Goal: Information Seeking & Learning: Learn about a topic

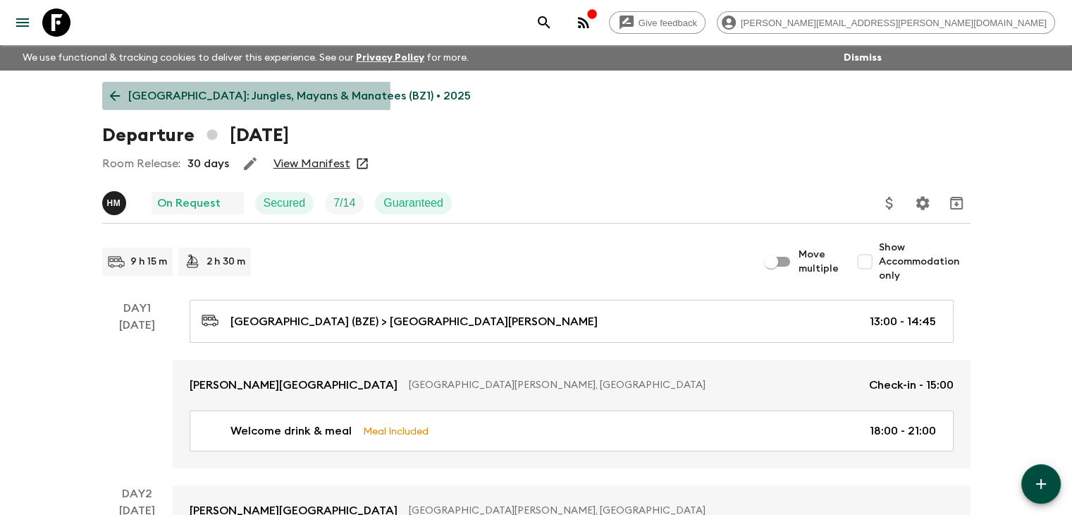
click at [123, 97] on link "[GEOGRAPHIC_DATA]: Jungles, Mayans & Manatees (BZ1) • 2025" at bounding box center [290, 96] width 376 height 28
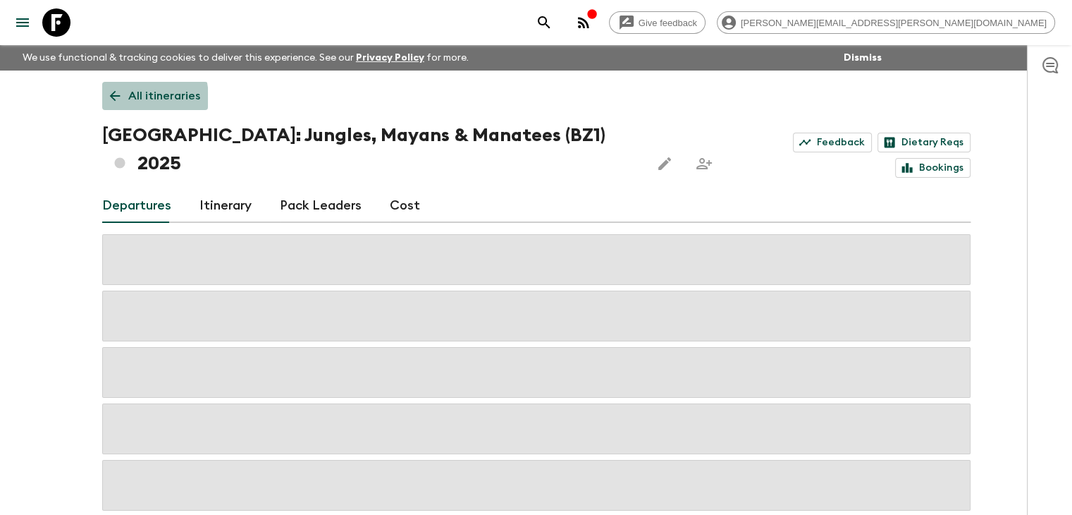
click at [121, 99] on icon at bounding box center [115, 96] width 16 height 16
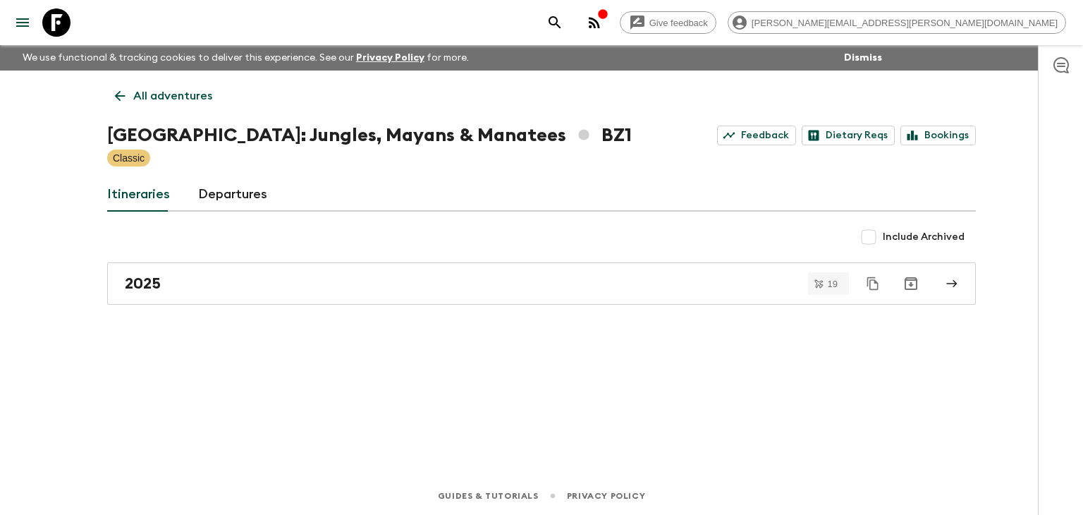
click at [121, 99] on icon at bounding box center [120, 96] width 16 height 16
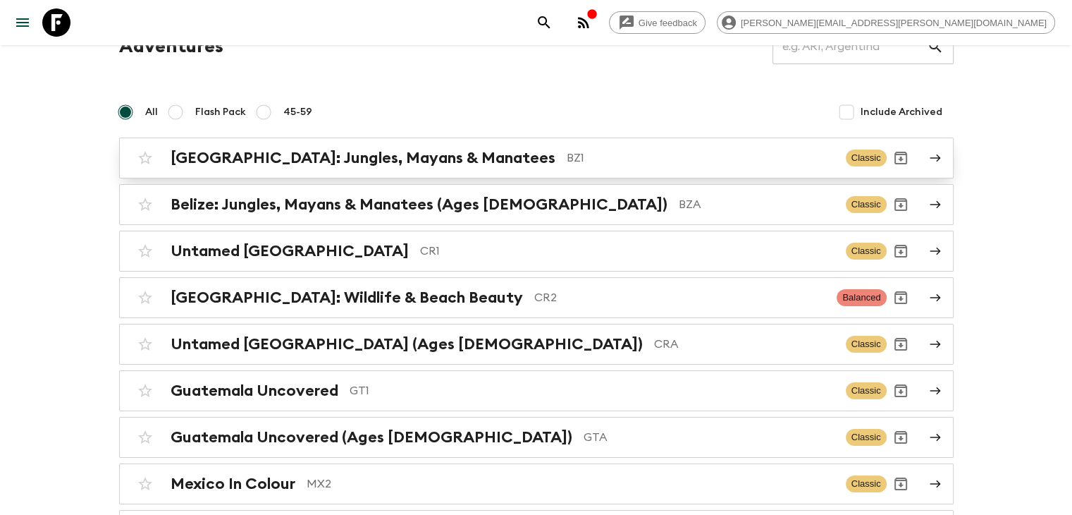
scroll to position [70, 0]
click at [234, 161] on h2 "[GEOGRAPHIC_DATA]: Jungles, Mayans & Manatees" at bounding box center [363, 157] width 385 height 18
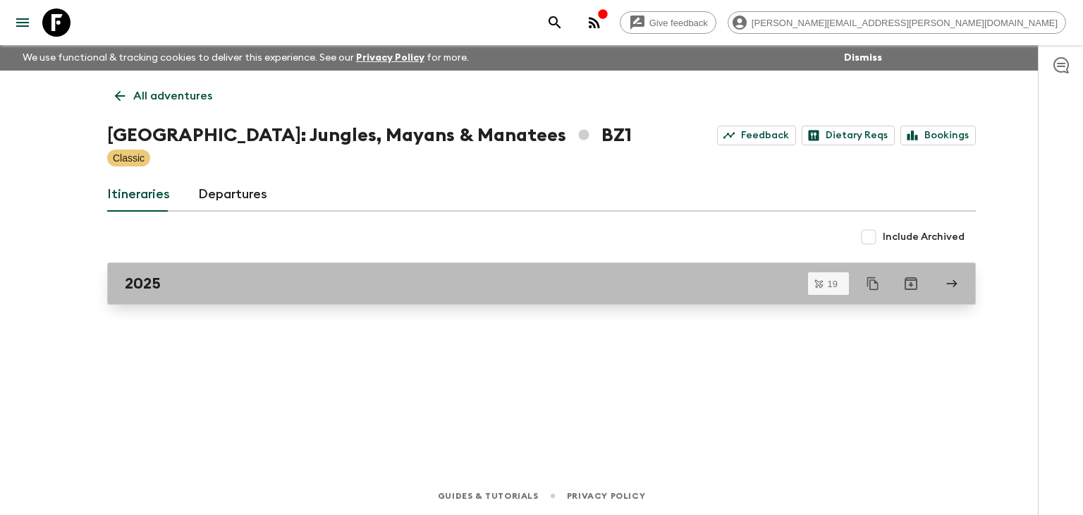
click at [157, 281] on h2 "2025" at bounding box center [143, 283] width 36 height 18
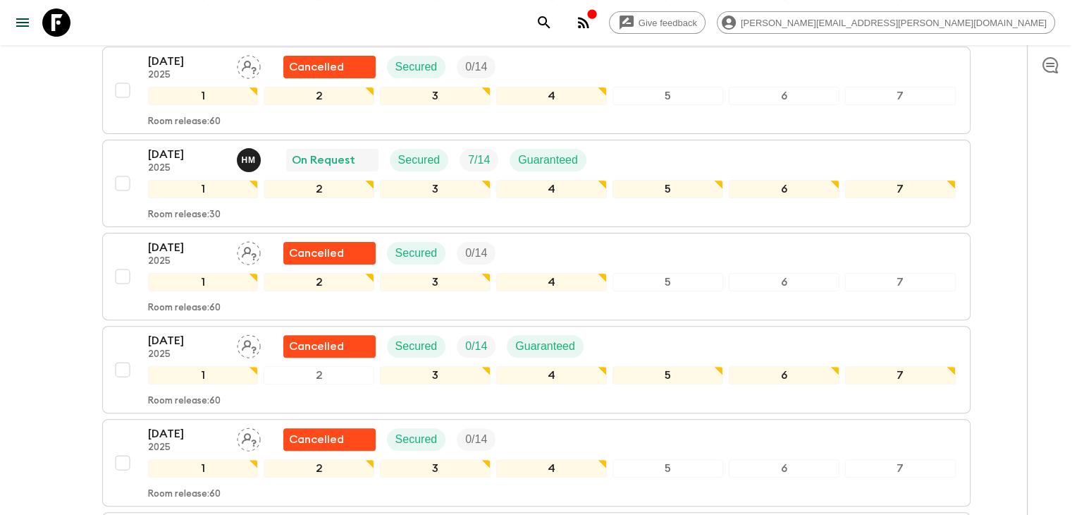
scroll to position [352, 0]
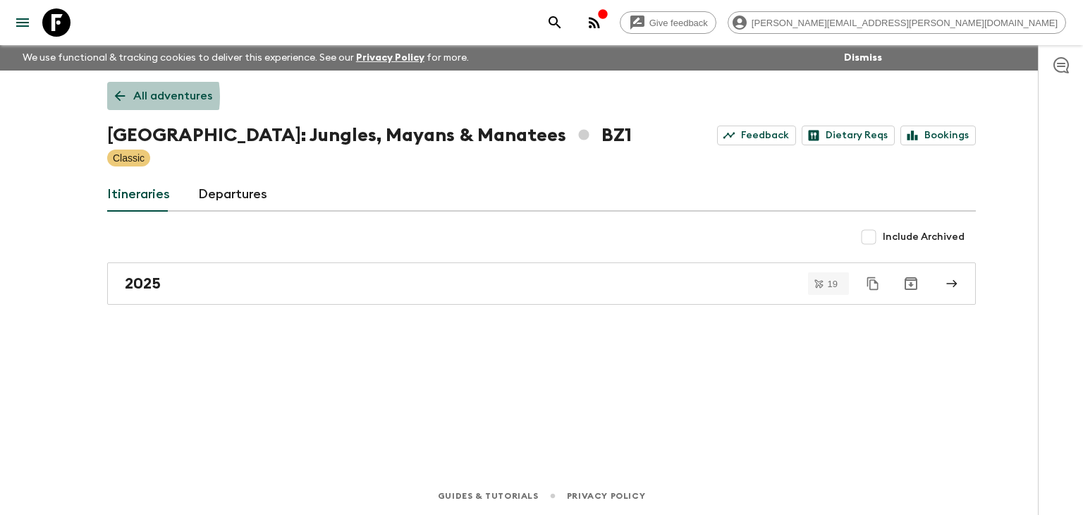
click at [118, 97] on icon at bounding box center [120, 96] width 16 height 16
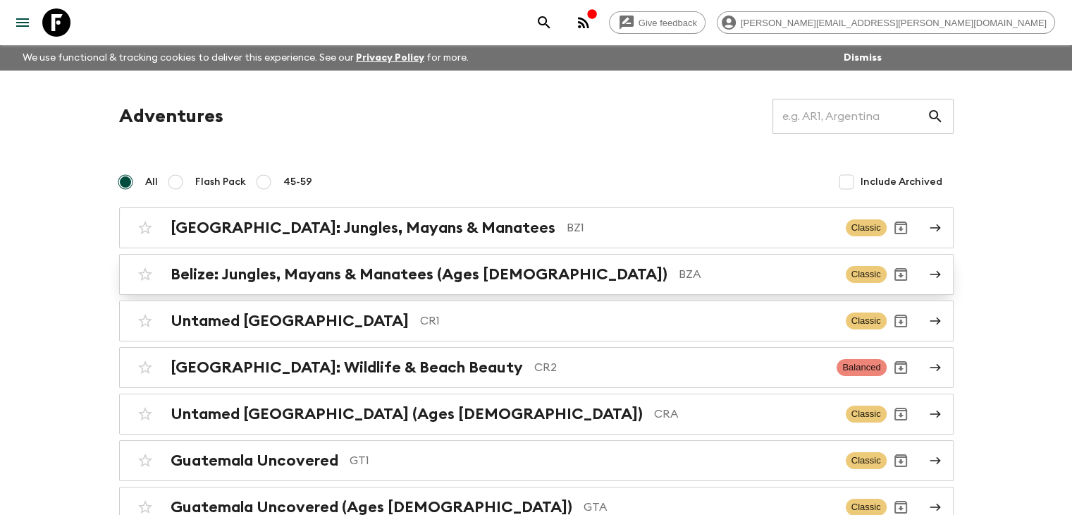
click at [265, 269] on h2 "Belize: Jungles, Mayans & Manatees (Ages [DEMOGRAPHIC_DATA])" at bounding box center [419, 274] width 497 height 18
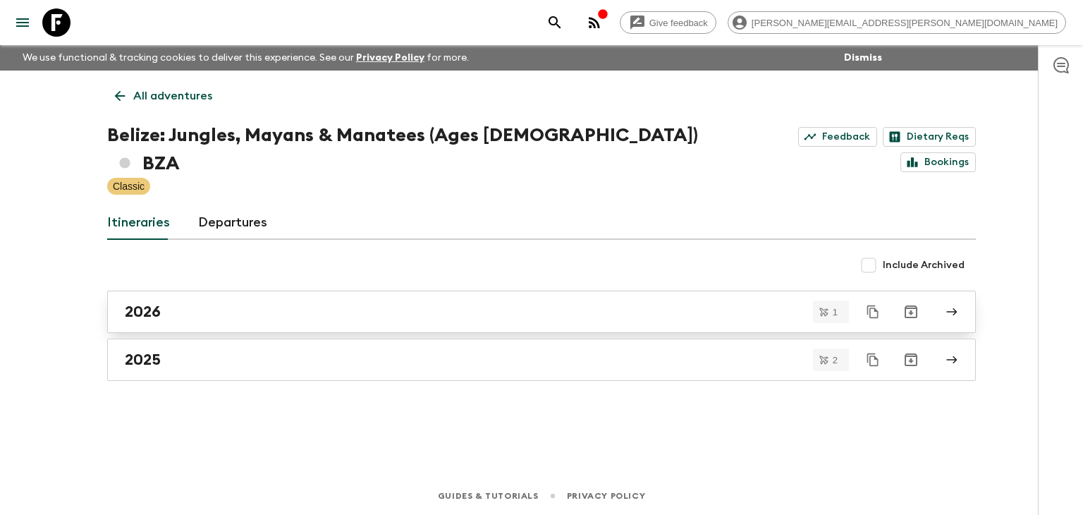
click at [172, 302] on div "2026" at bounding box center [528, 311] width 806 height 18
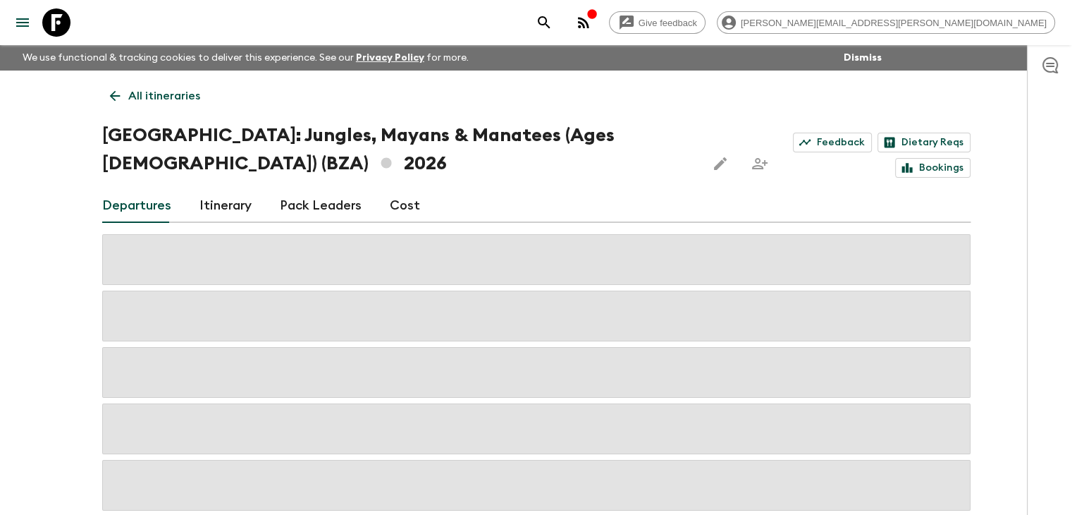
scroll to position [29, 0]
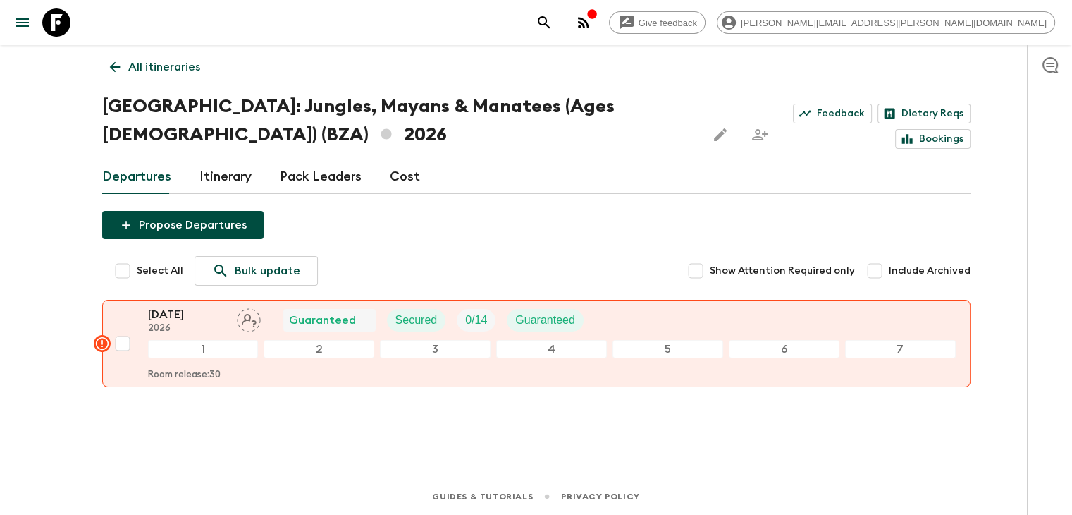
click at [117, 65] on icon at bounding box center [115, 67] width 16 height 16
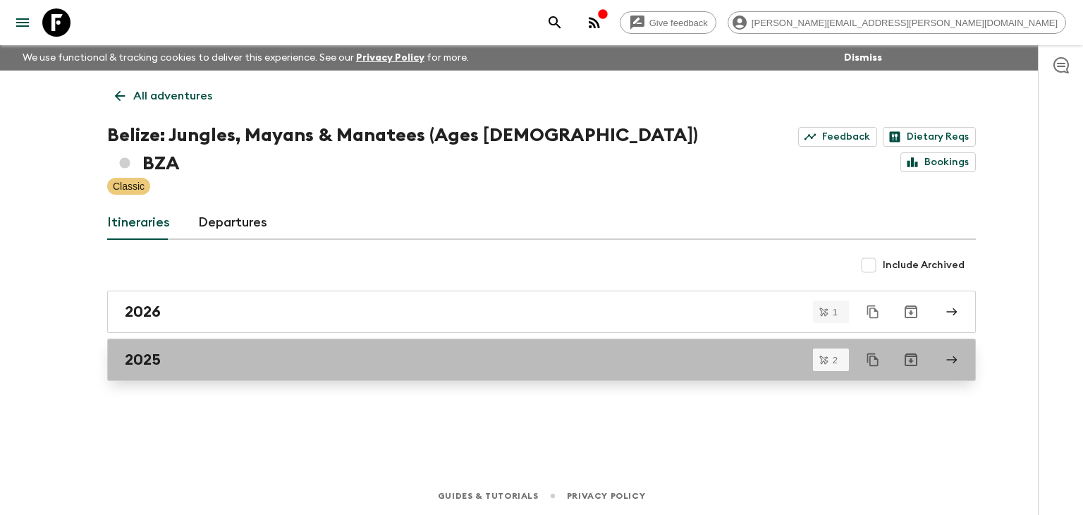
click at [202, 350] on div "2025" at bounding box center [528, 359] width 806 height 18
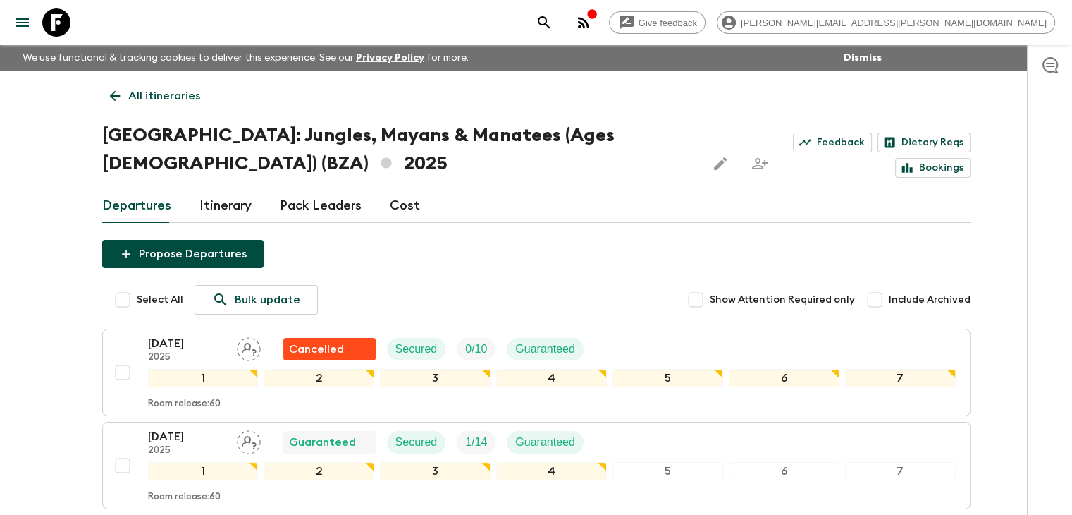
click at [116, 105] on link "All itineraries" at bounding box center [155, 96] width 106 height 28
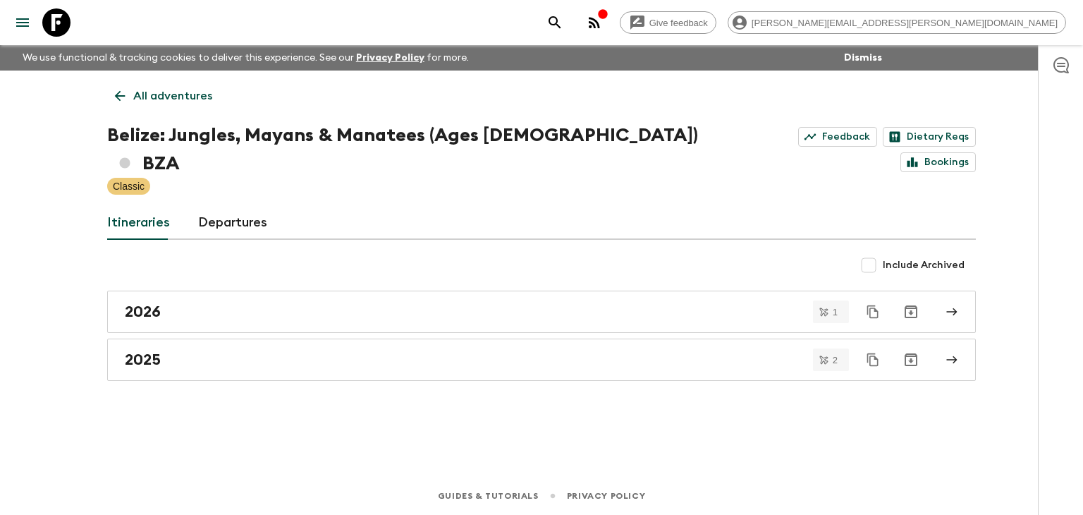
click at [119, 94] on icon at bounding box center [120, 96] width 16 height 16
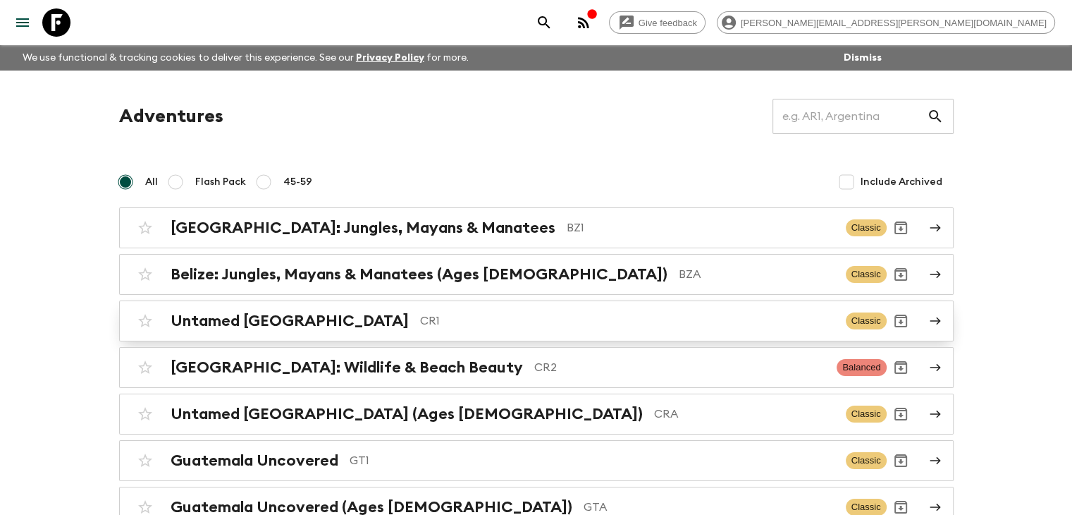
scroll to position [70, 0]
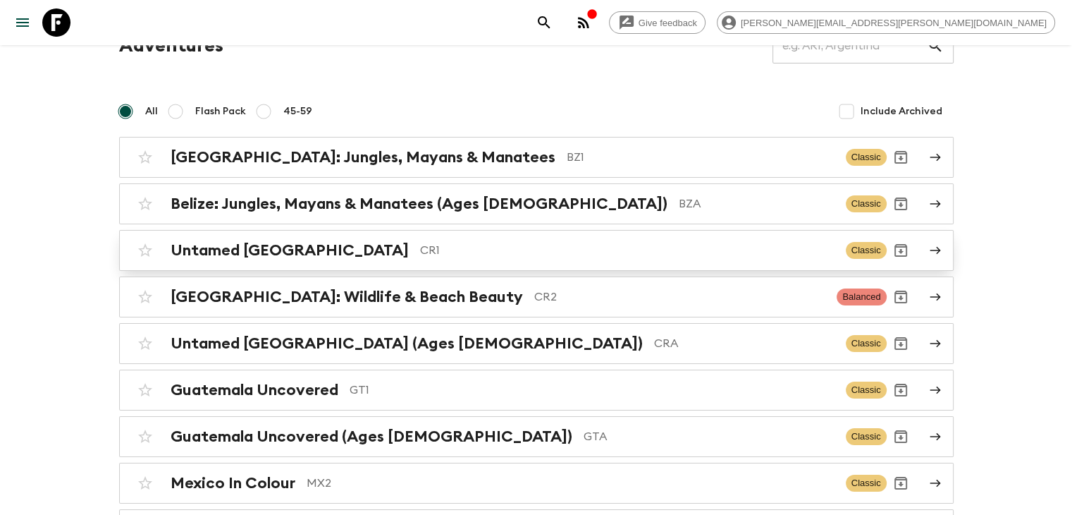
click at [313, 247] on h2 "Untamed [GEOGRAPHIC_DATA]" at bounding box center [290, 250] width 238 height 18
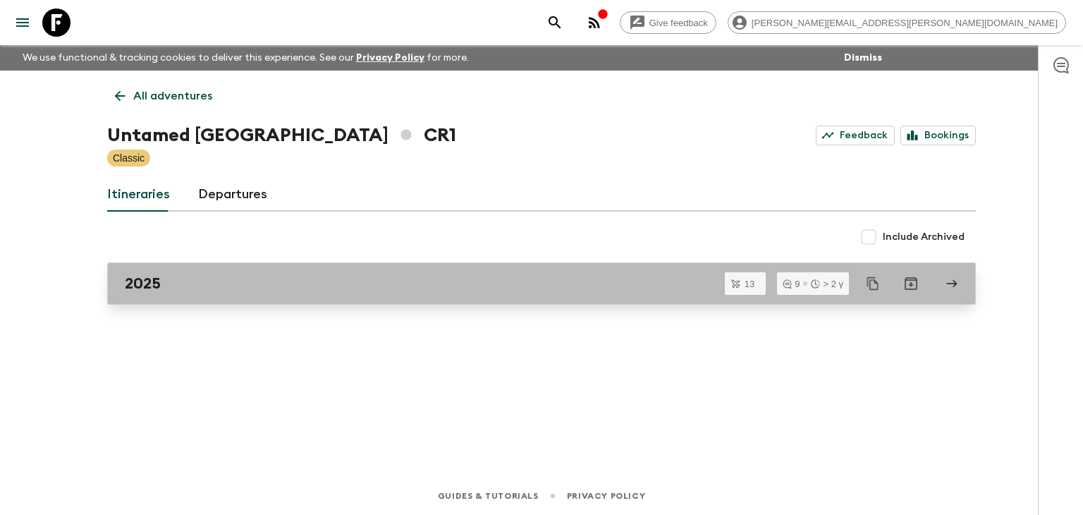
click at [295, 285] on div "2025" at bounding box center [528, 283] width 806 height 18
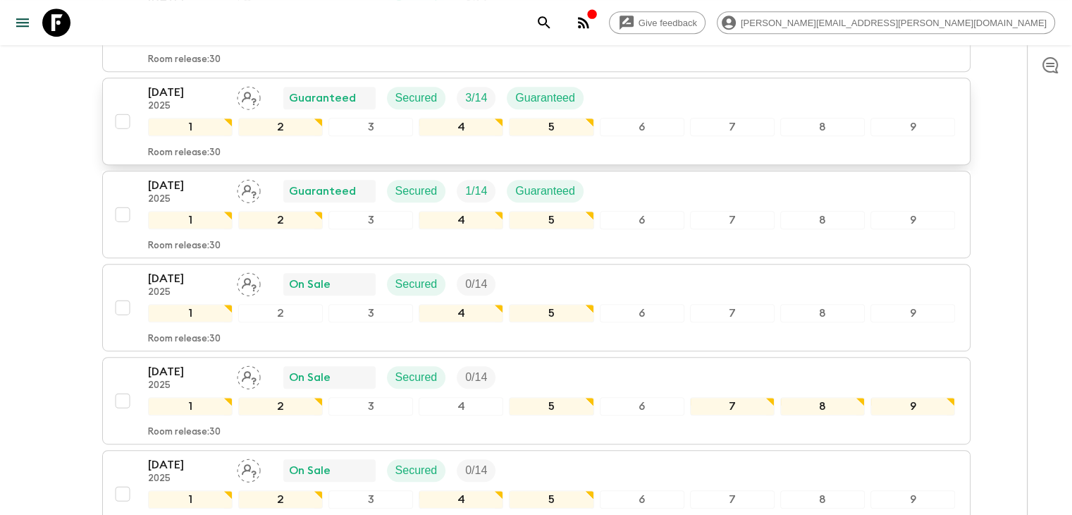
scroll to position [617, 0]
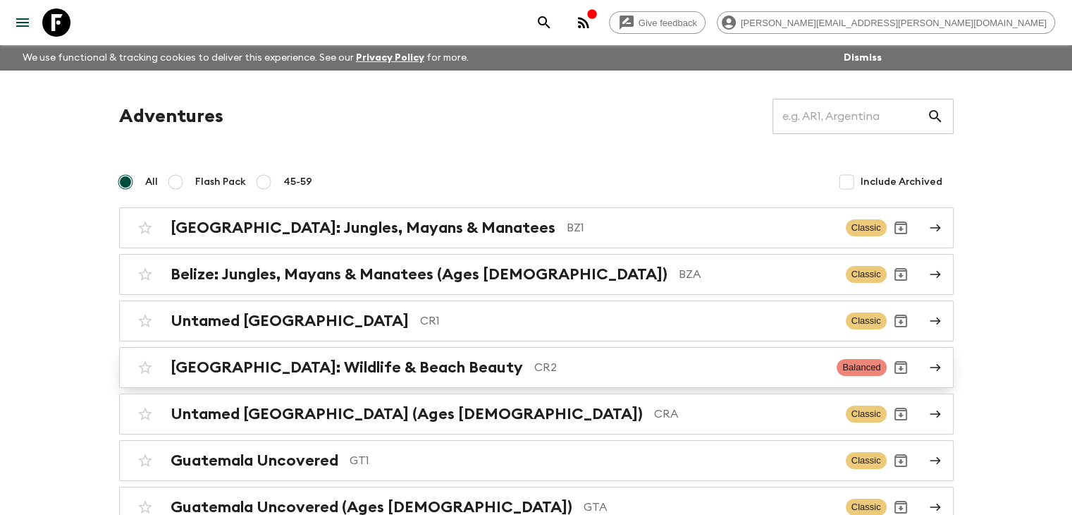
click at [388, 359] on h2 "[GEOGRAPHIC_DATA]: Wildlife & Beach Beauty" at bounding box center [347, 367] width 352 height 18
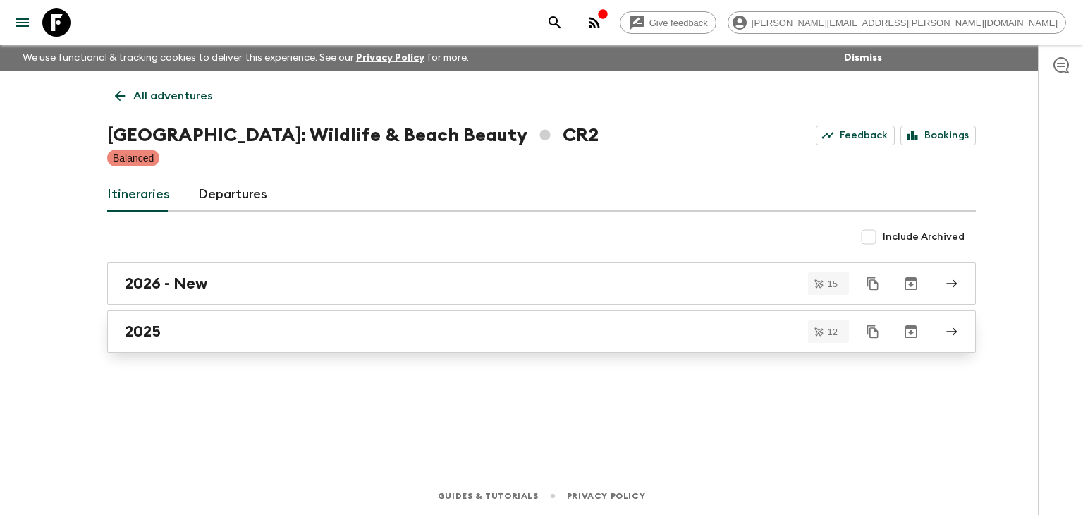
click at [197, 325] on div "2025" at bounding box center [528, 331] width 806 height 18
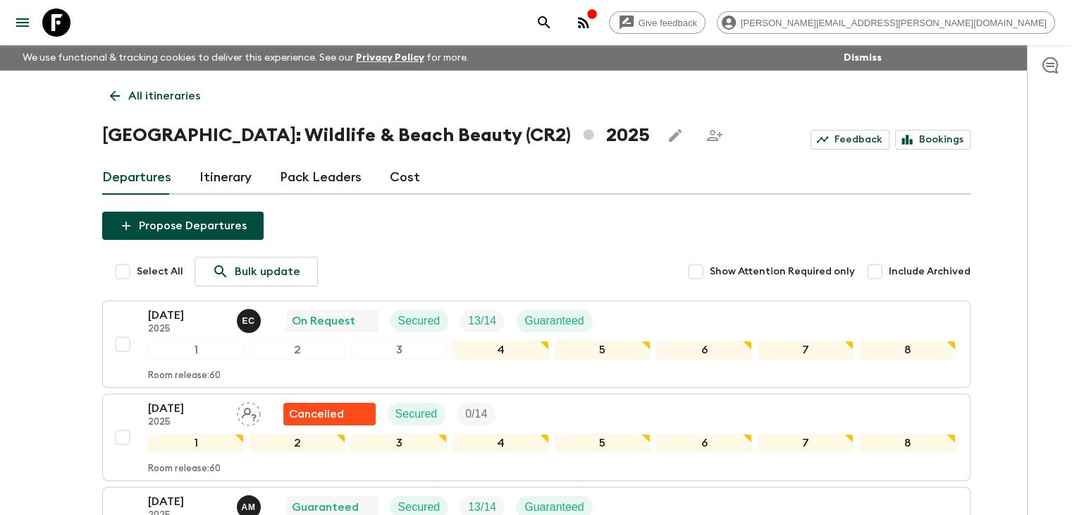
click at [113, 97] on icon at bounding box center [114, 96] width 11 height 11
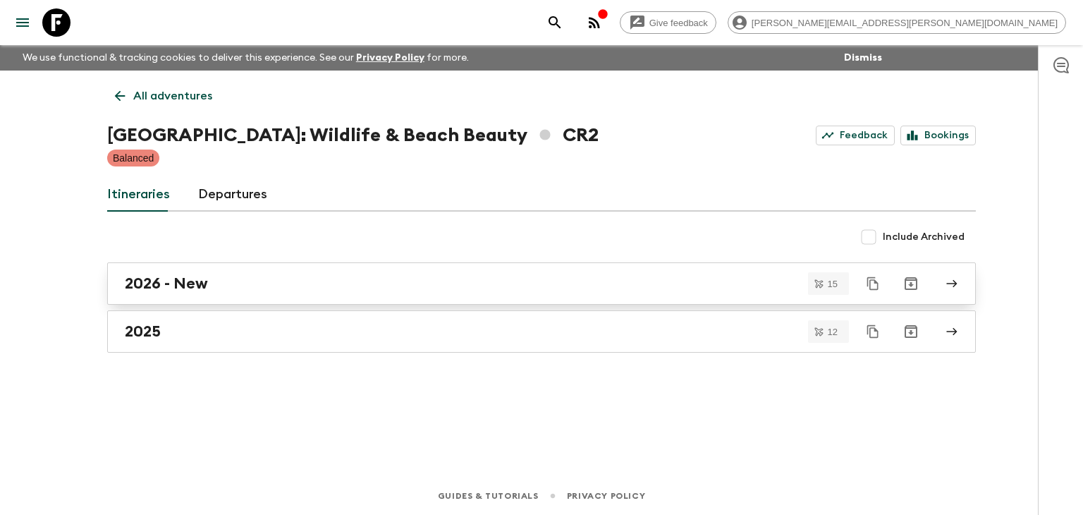
click at [222, 290] on div "2026 - New" at bounding box center [528, 283] width 806 height 18
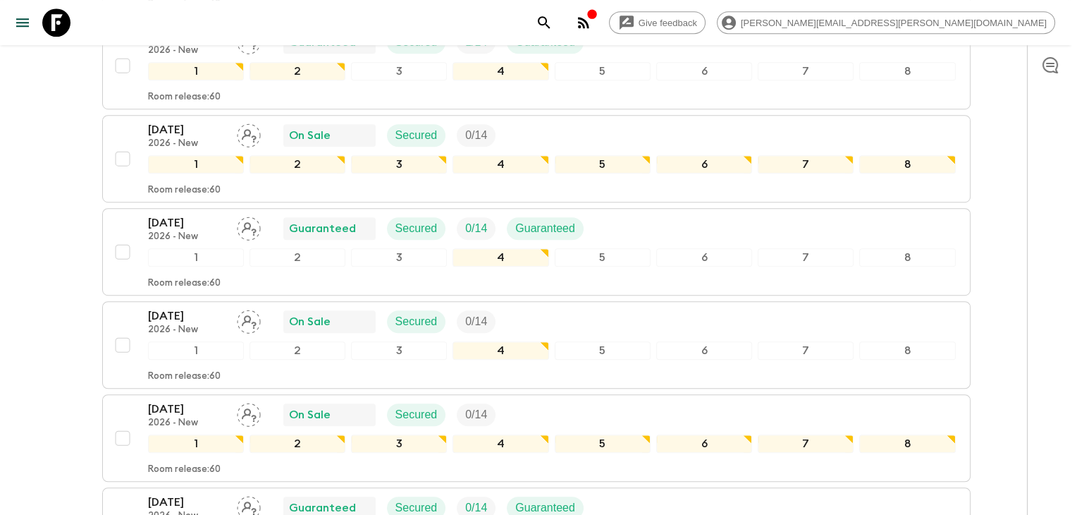
scroll to position [846, 0]
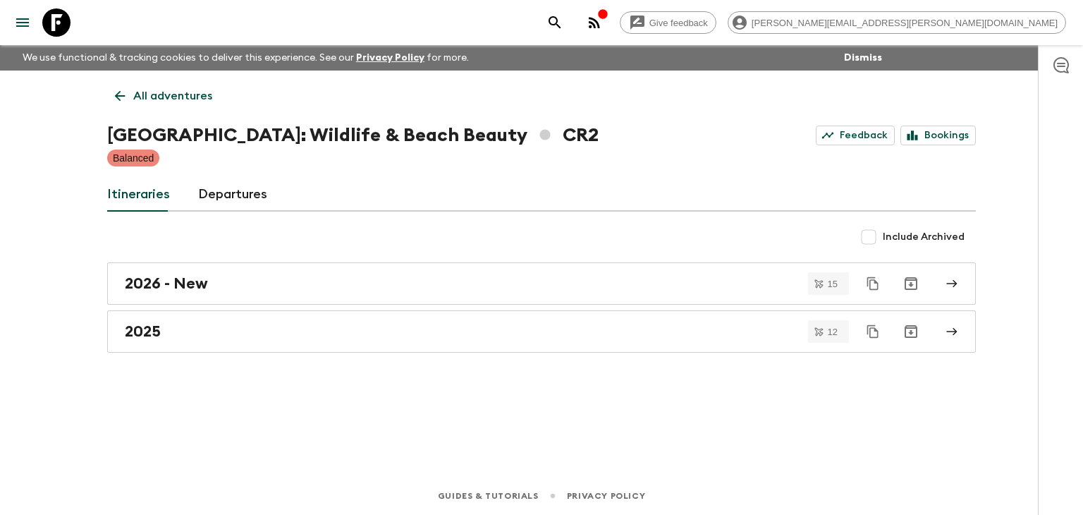
click at [121, 90] on icon at bounding box center [120, 96] width 16 height 16
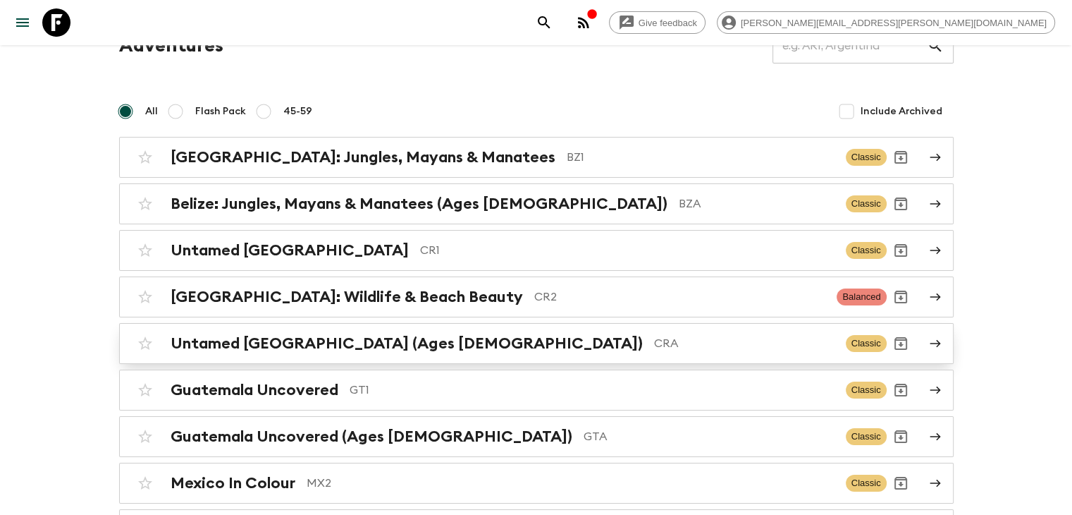
scroll to position [141, 0]
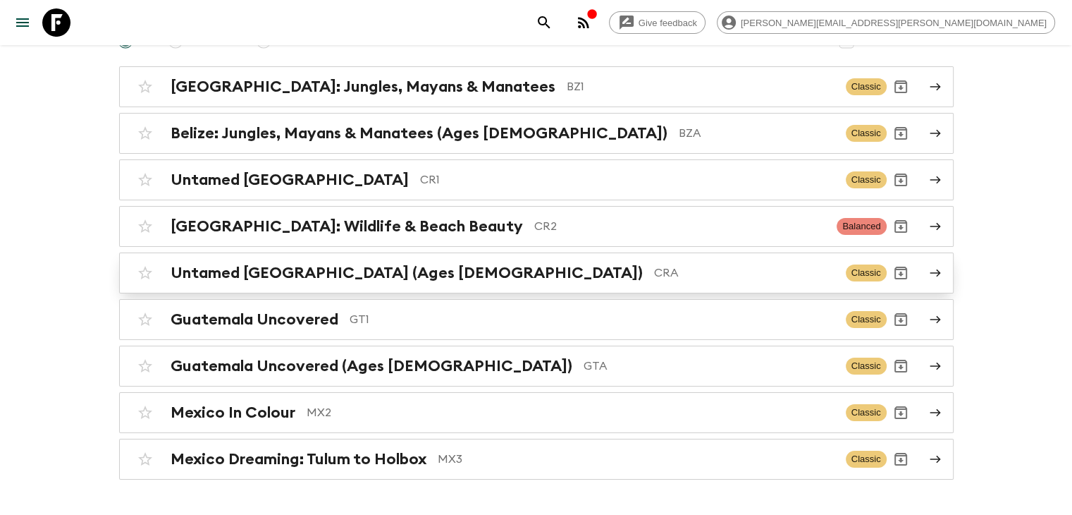
click at [270, 276] on h2 "Untamed [GEOGRAPHIC_DATA] (Ages [DEMOGRAPHIC_DATA])" at bounding box center [407, 273] width 472 height 18
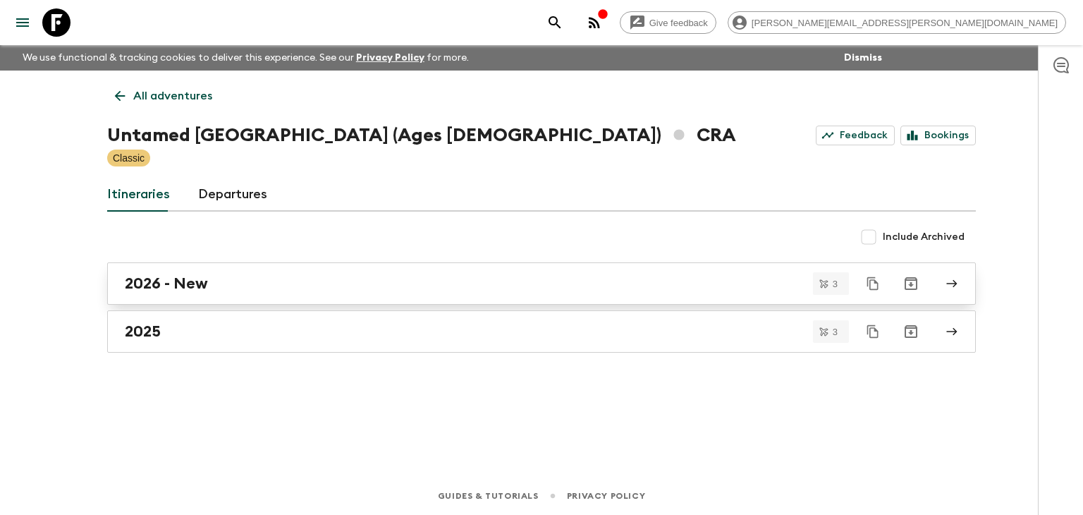
click at [235, 295] on link "2026 - New" at bounding box center [541, 283] width 868 height 42
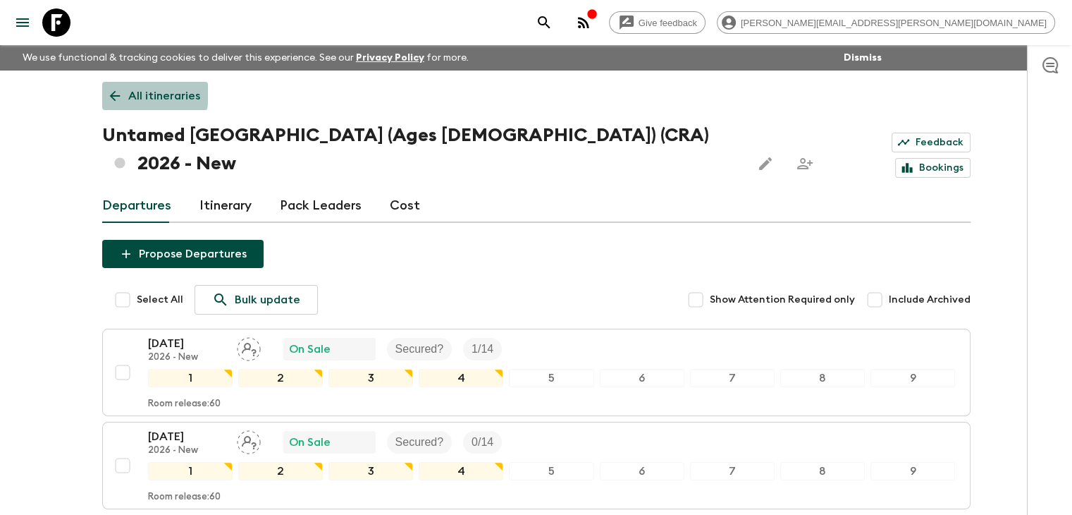
click at [118, 93] on icon at bounding box center [115, 96] width 16 height 16
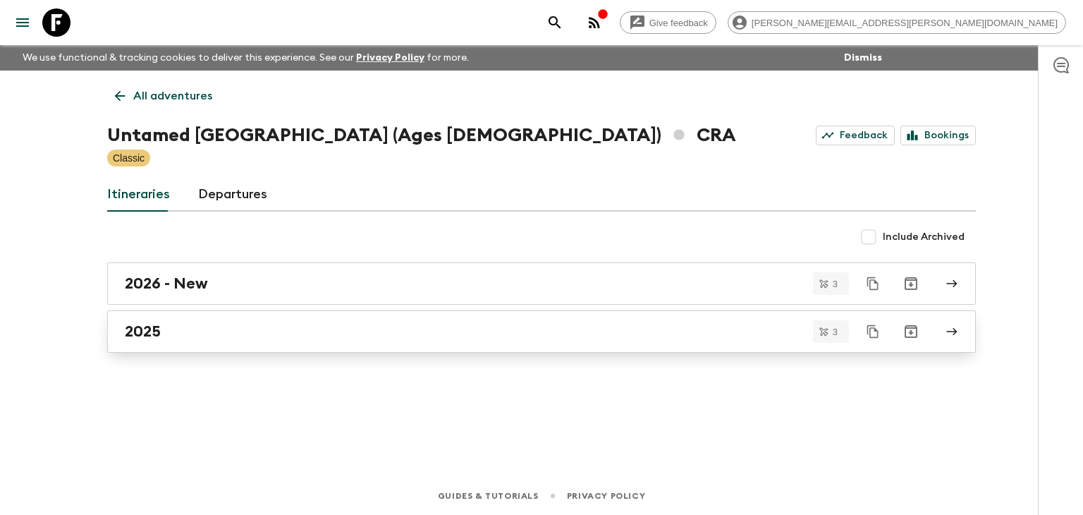
click at [160, 328] on h2 "2025" at bounding box center [143, 331] width 36 height 18
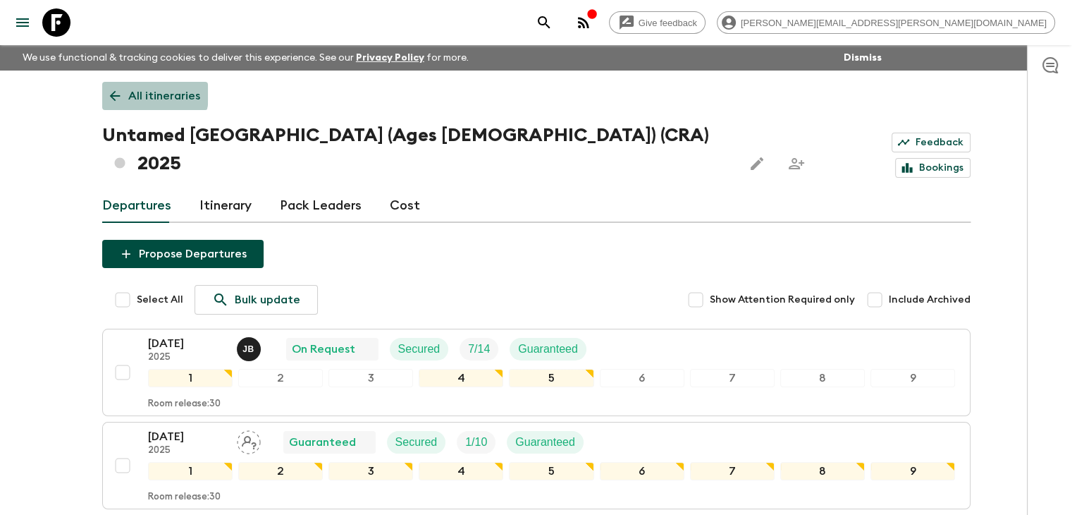
click at [118, 89] on icon at bounding box center [115, 96] width 16 height 16
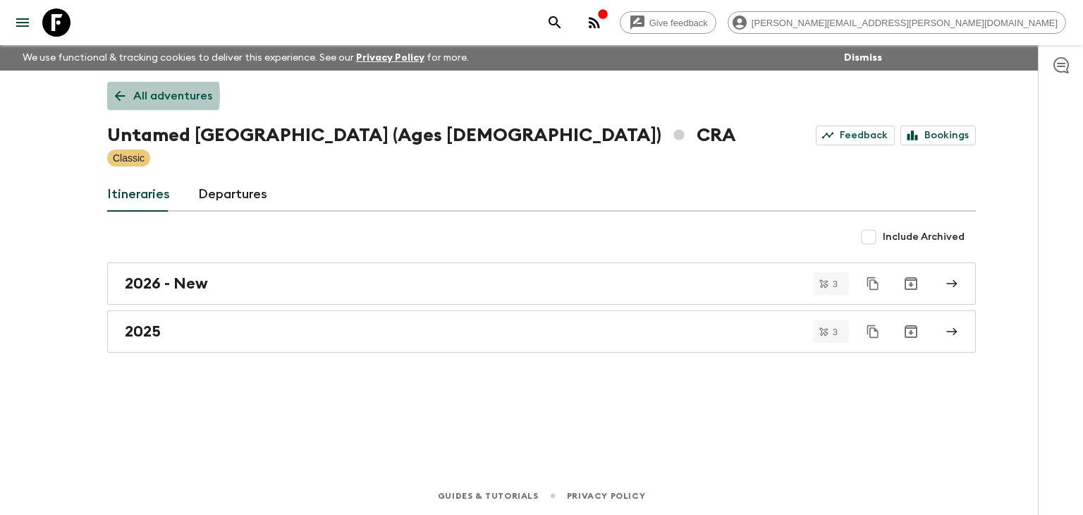
click at [127, 96] on icon at bounding box center [120, 96] width 16 height 16
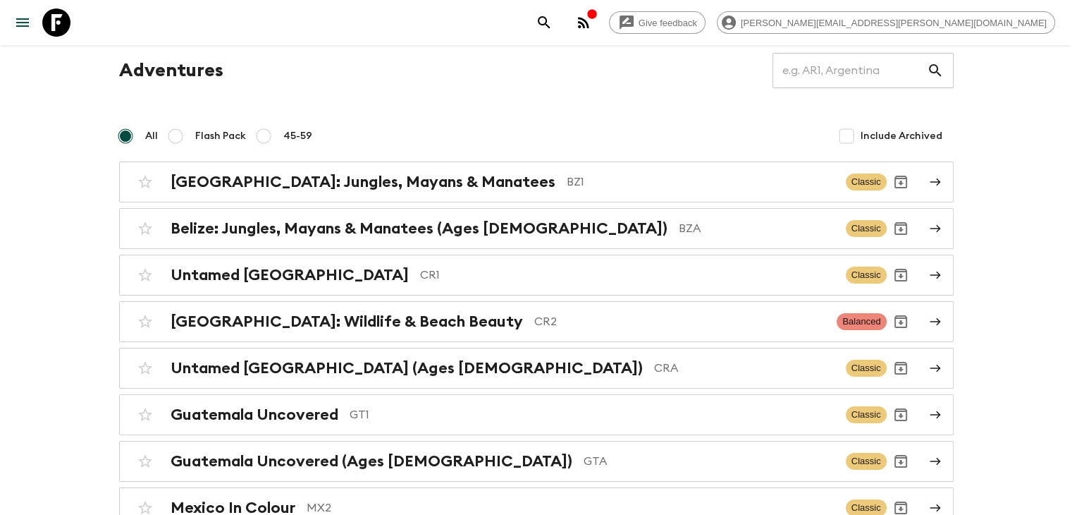
scroll to position [70, 0]
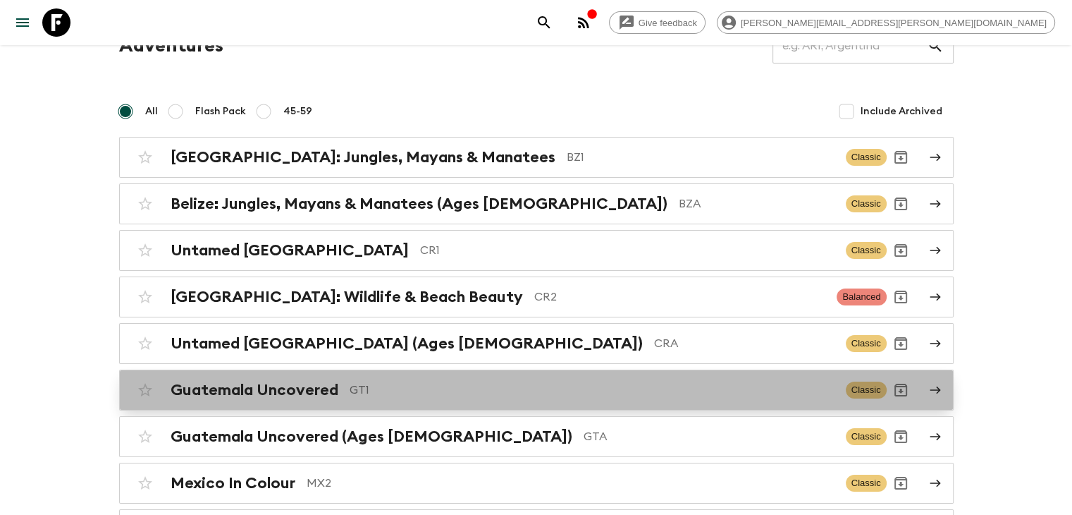
click at [346, 394] on div "Guatemala Uncovered GT1" at bounding box center [503, 390] width 664 height 18
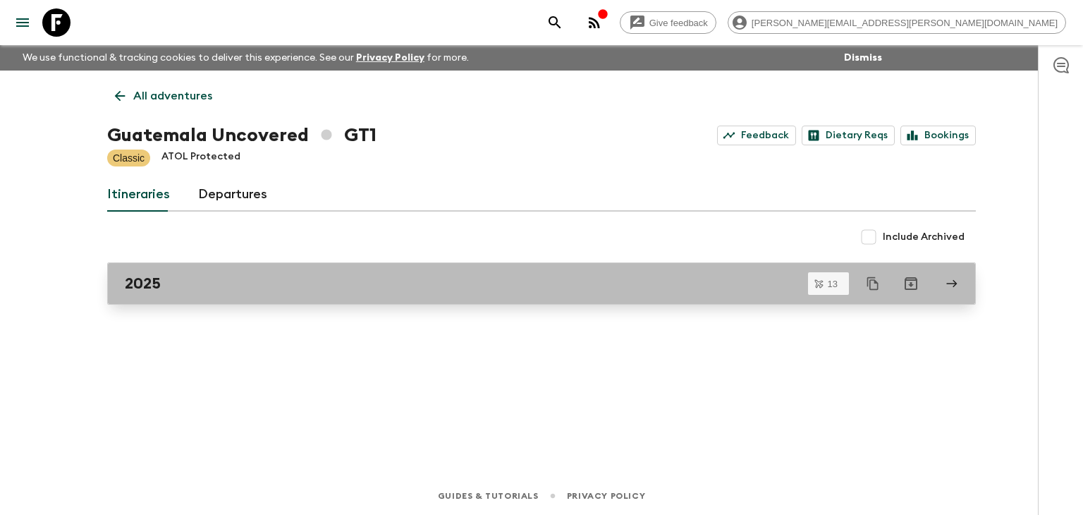
click at [288, 293] on link "2025" at bounding box center [541, 283] width 868 height 42
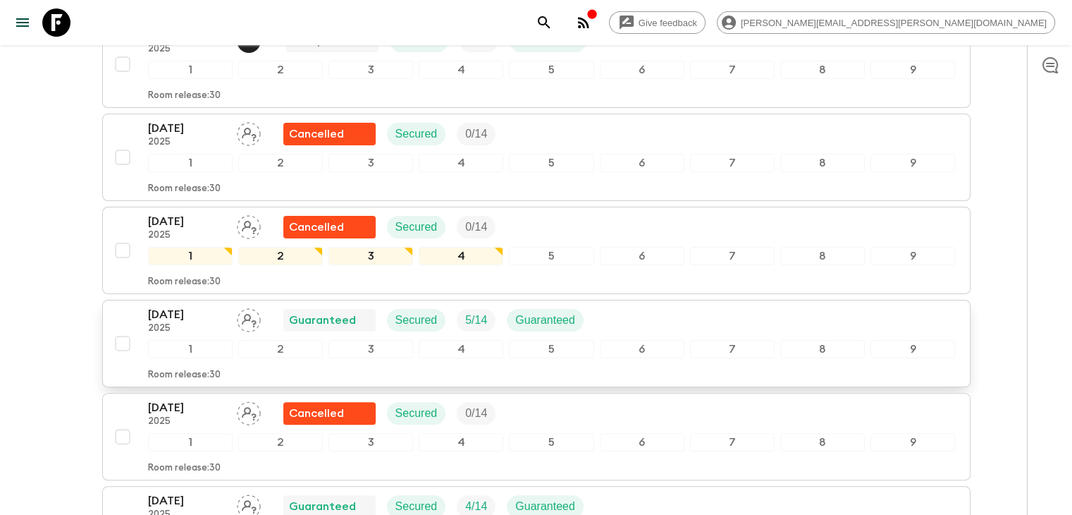
scroll to position [282, 0]
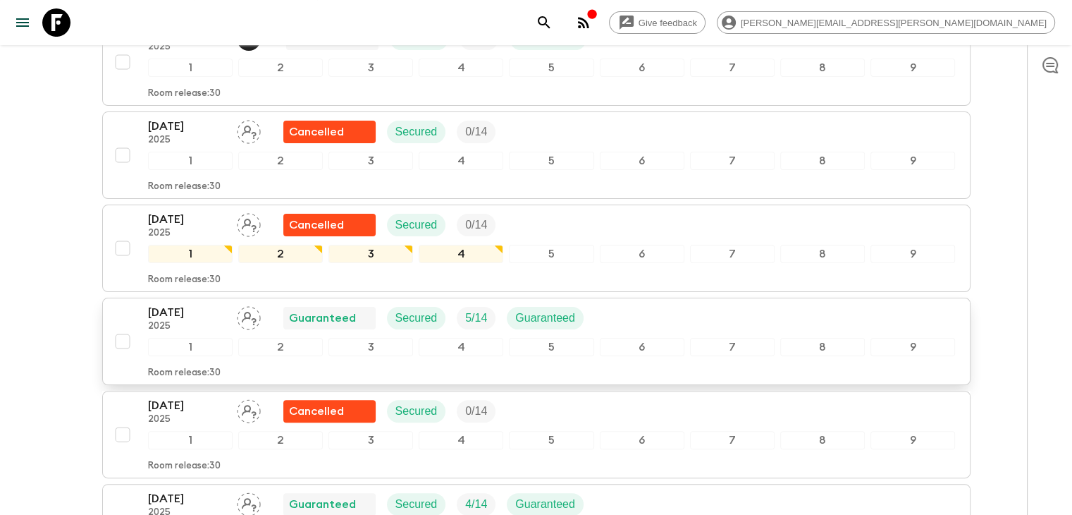
click at [187, 321] on p "2025" at bounding box center [187, 326] width 78 height 11
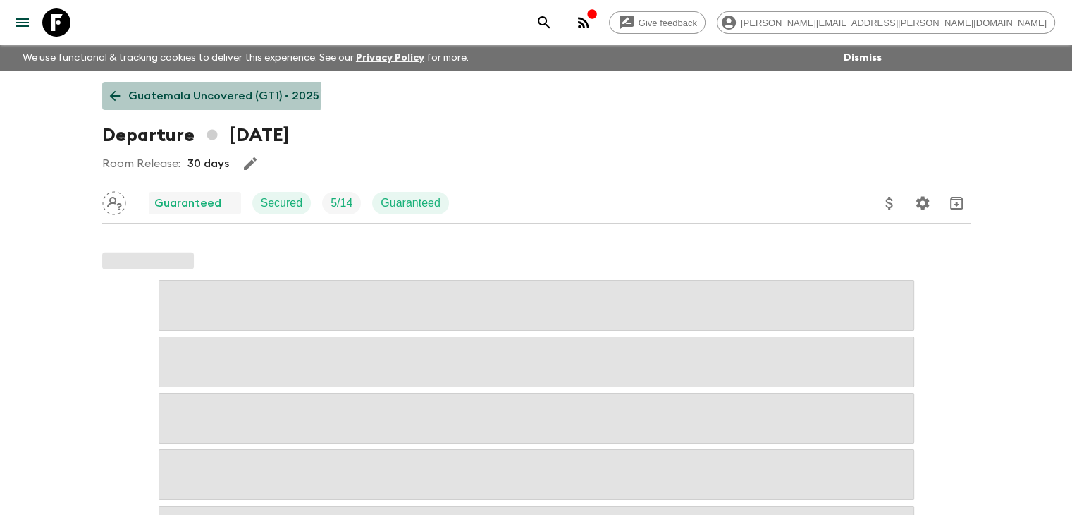
click at [111, 90] on icon at bounding box center [115, 96] width 16 height 16
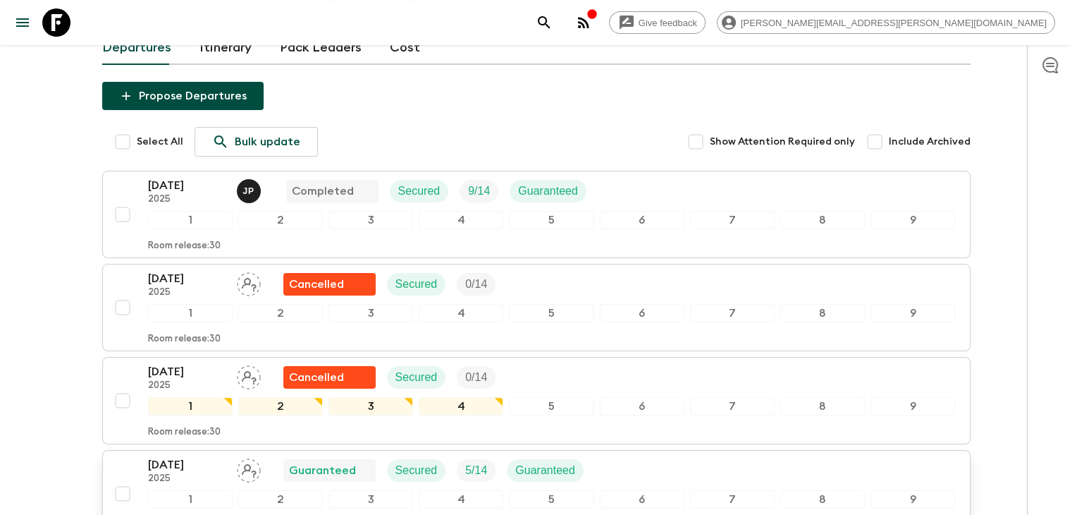
scroll to position [211, 0]
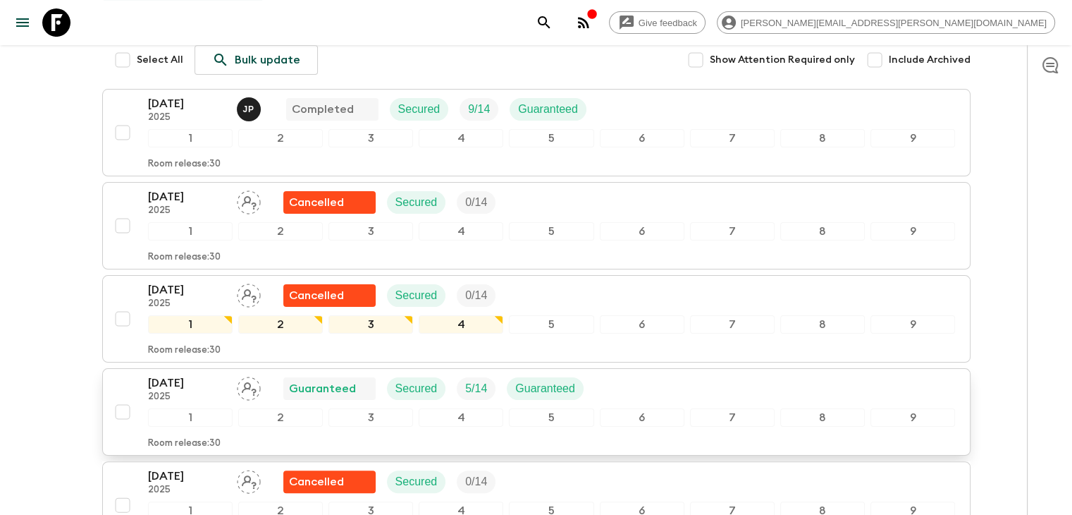
click at [137, 378] on div "[DATE] 2025 Guaranteed Secured 5 / 14 Guaranteed 1 2 3 4 5 6 7 8 9 Room release…" at bounding box center [532, 411] width 847 height 75
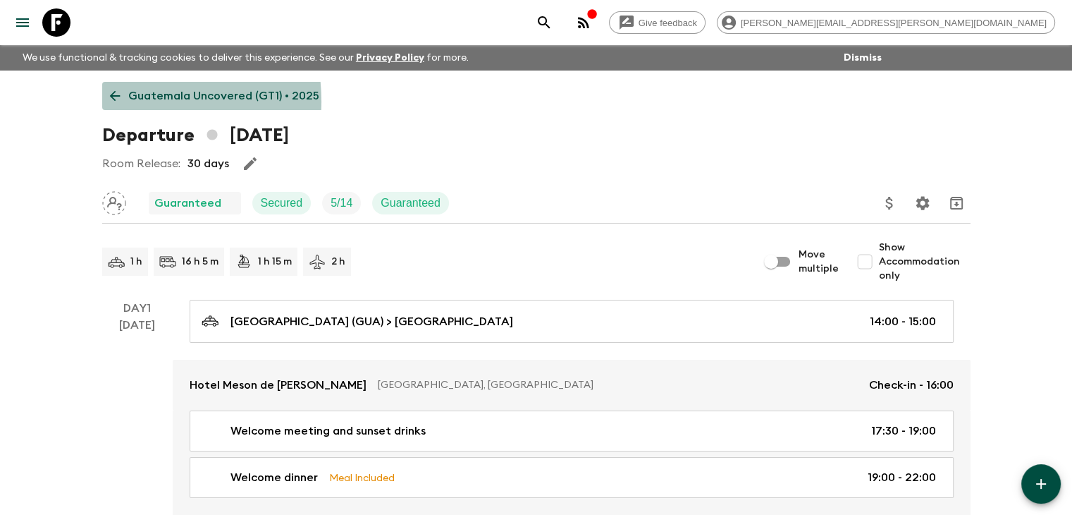
click at [111, 101] on icon at bounding box center [115, 96] width 16 height 16
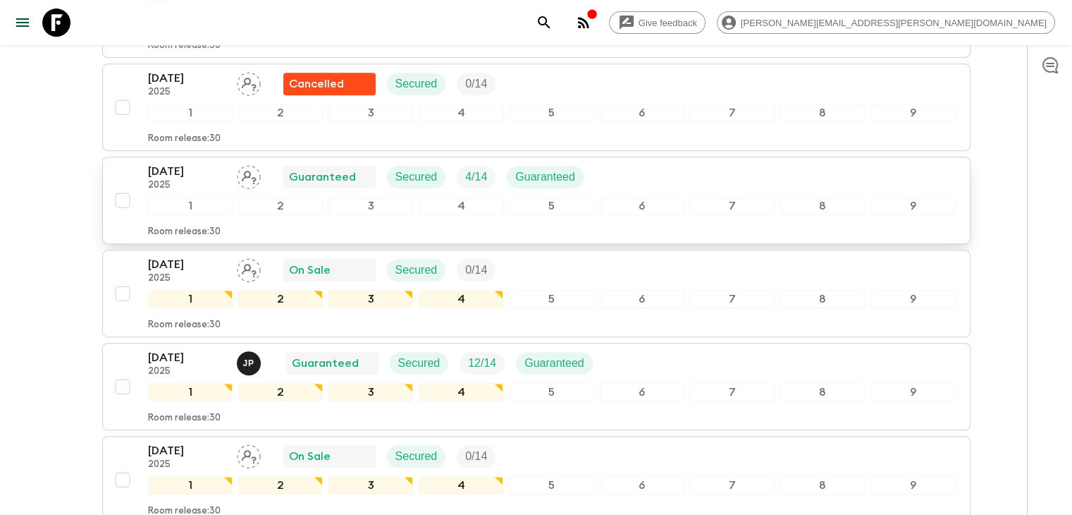
scroll to position [538, 0]
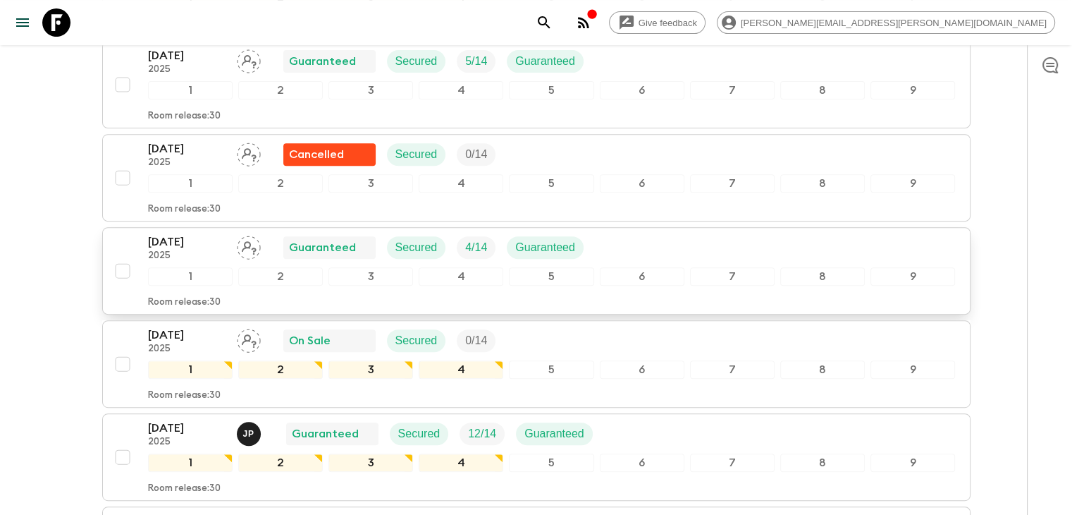
click at [211, 236] on p "[DATE]" at bounding box center [187, 241] width 78 height 17
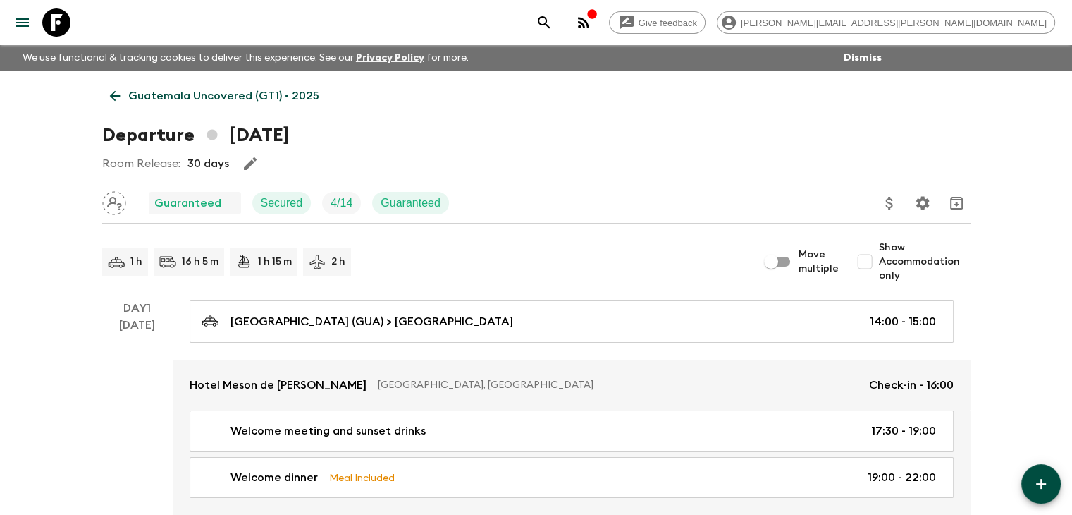
click at [113, 91] on icon at bounding box center [115, 96] width 16 height 16
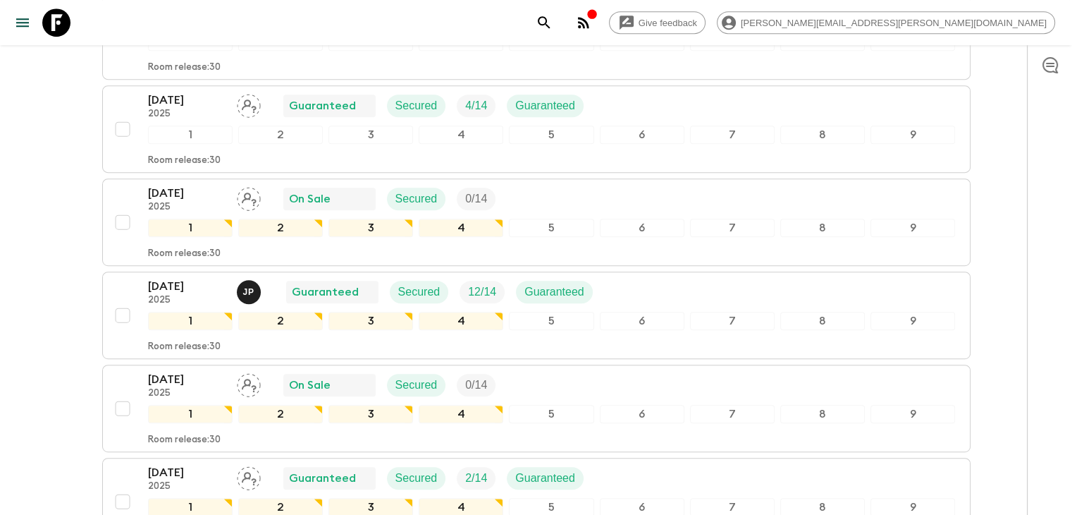
scroll to position [705, 0]
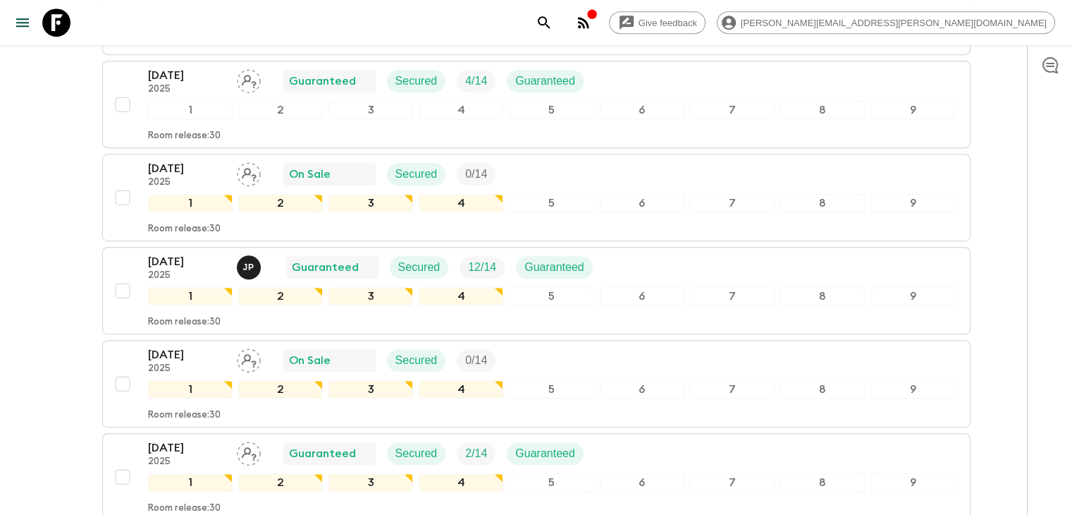
click at [41, 167] on div "Give feedback [PERSON_NAME][EMAIL_ADDRESS][PERSON_NAME][DOMAIN_NAME] We use fun…" at bounding box center [536, 111] width 1072 height 1632
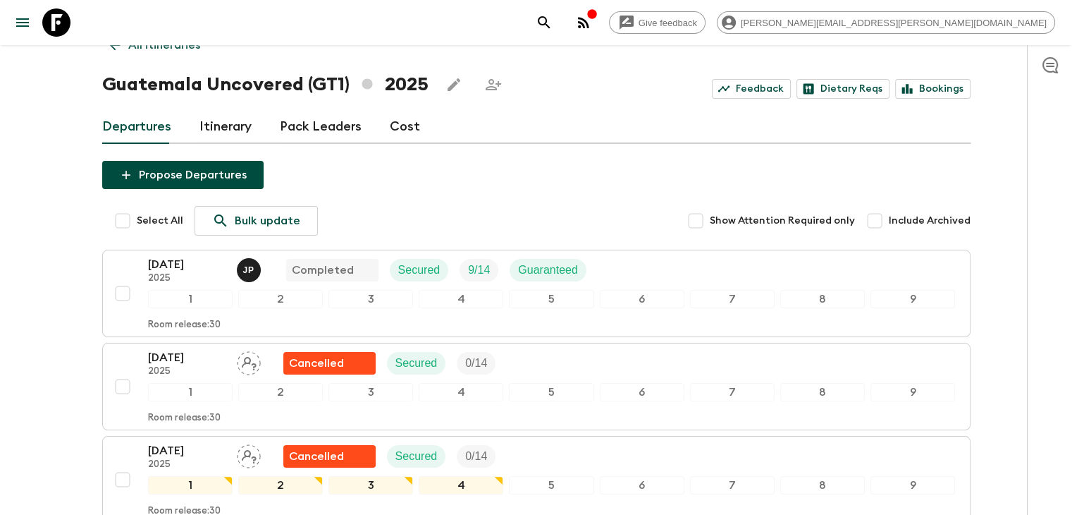
scroll to position [0, 0]
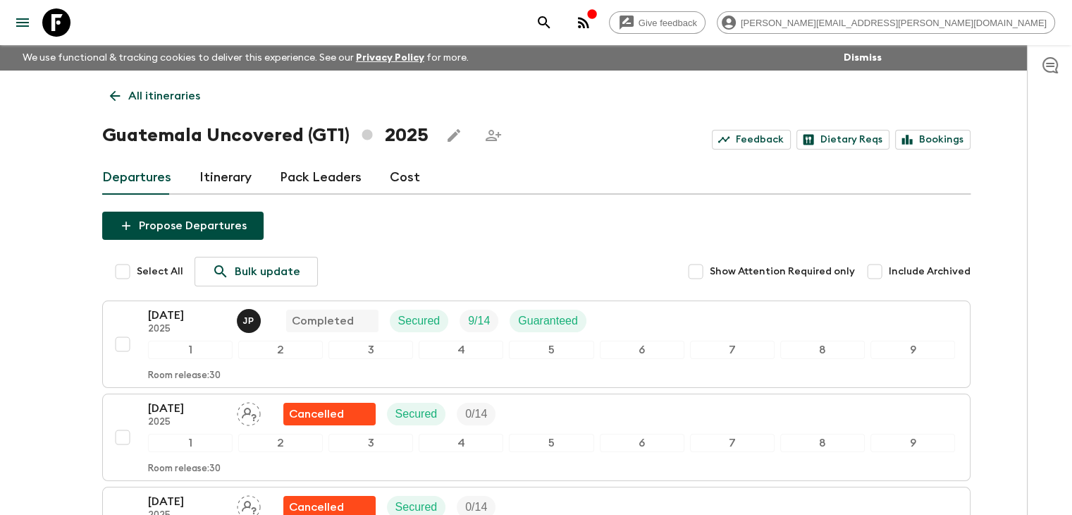
click at [118, 87] on link "All itineraries" at bounding box center [155, 96] width 106 height 28
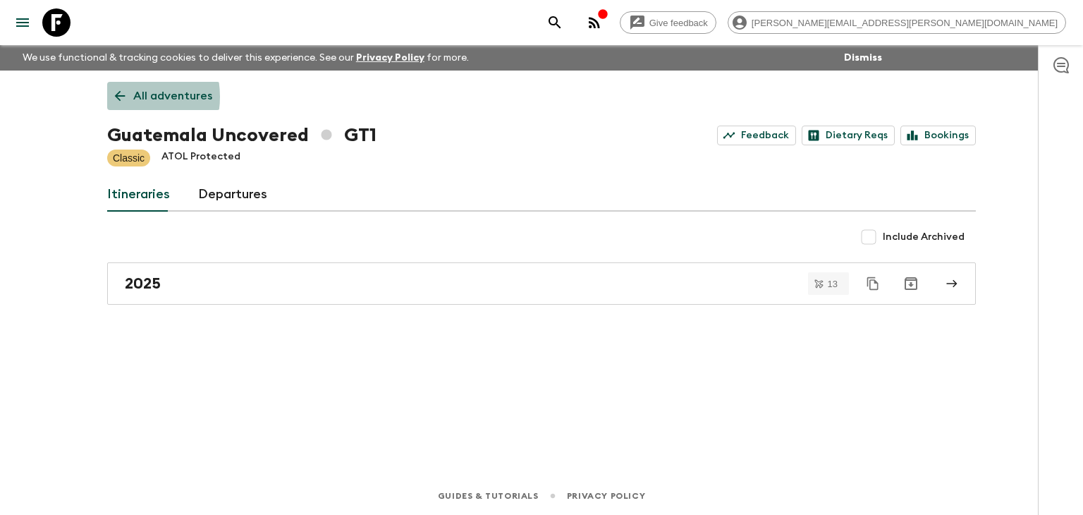
click at [121, 97] on icon at bounding box center [120, 96] width 16 height 16
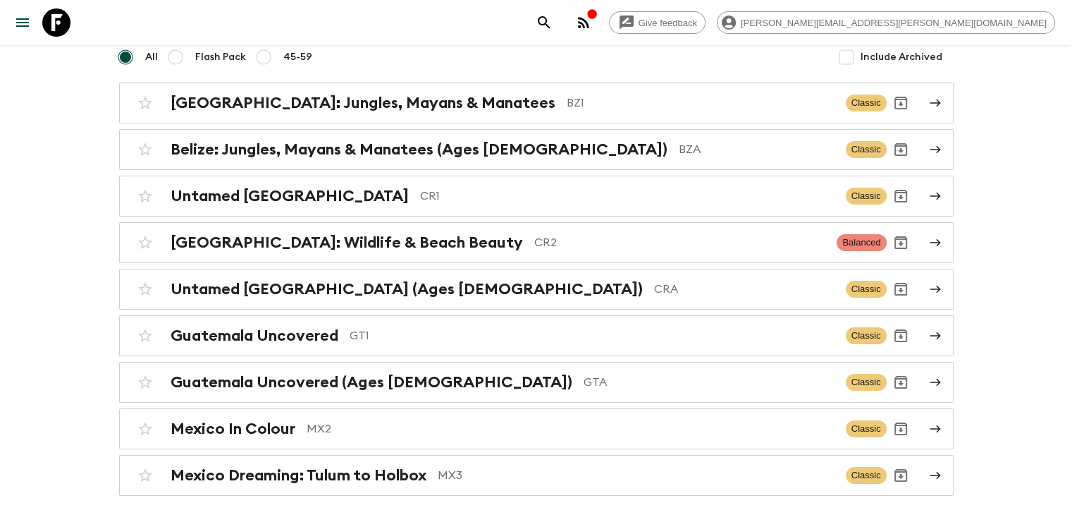
scroll to position [180, 0]
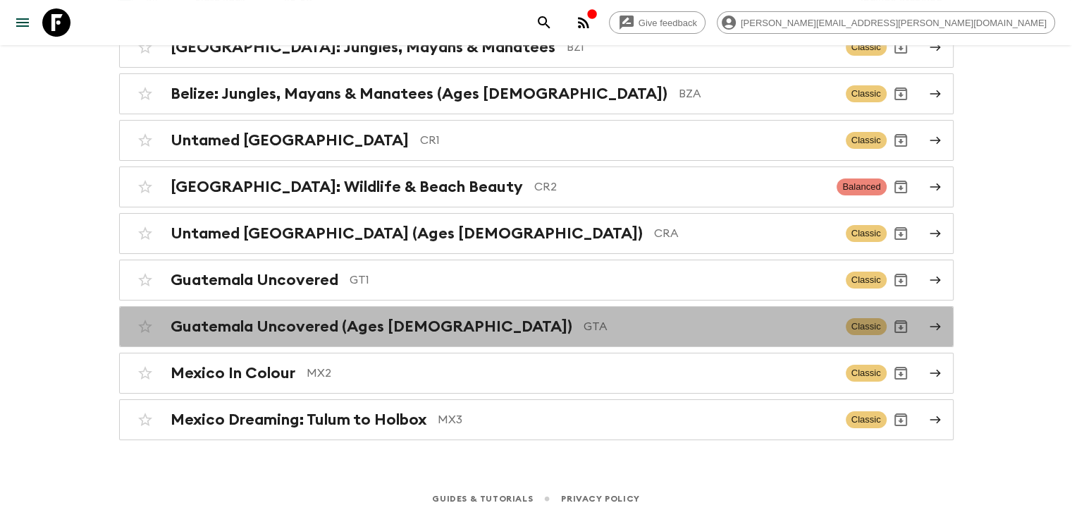
click at [584, 328] on p "GTA" at bounding box center [709, 326] width 251 height 17
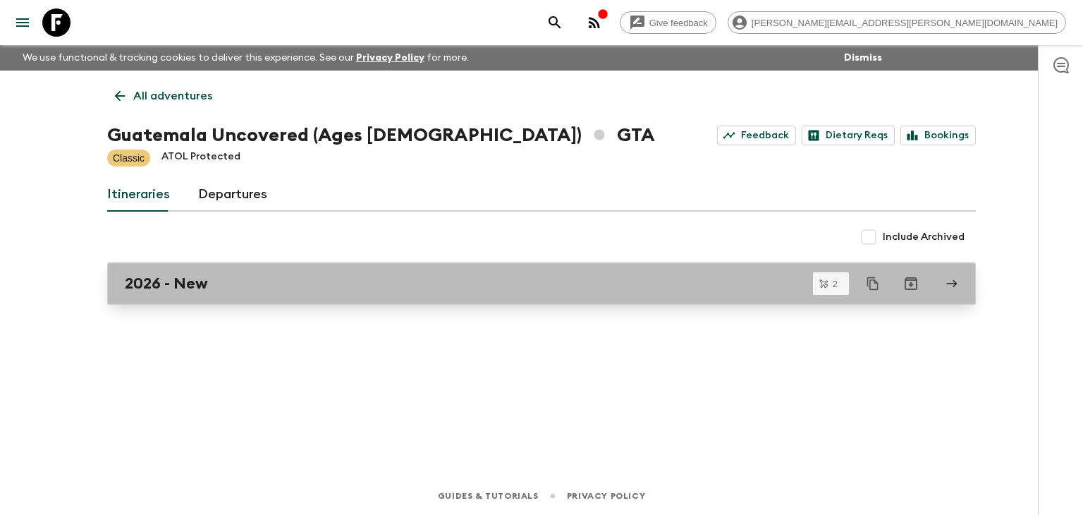
click at [254, 281] on div "2026 - New" at bounding box center [528, 283] width 806 height 18
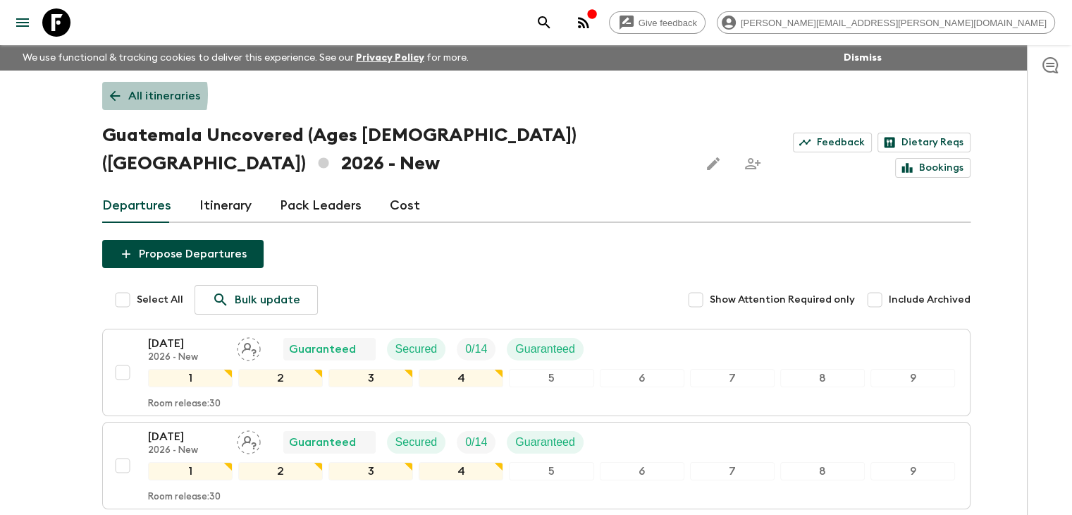
click at [113, 94] on icon at bounding box center [115, 96] width 16 height 16
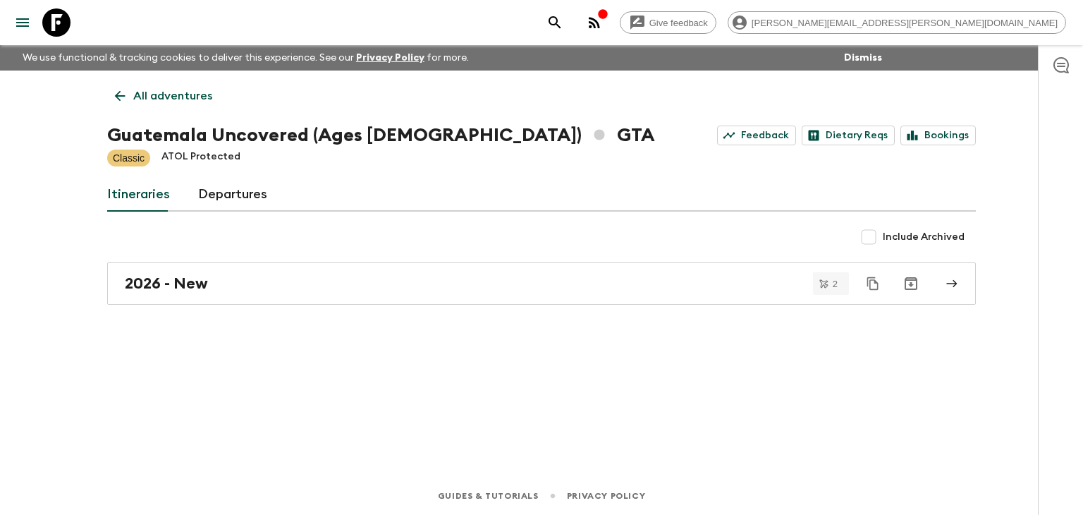
click at [119, 99] on icon at bounding box center [120, 96] width 11 height 11
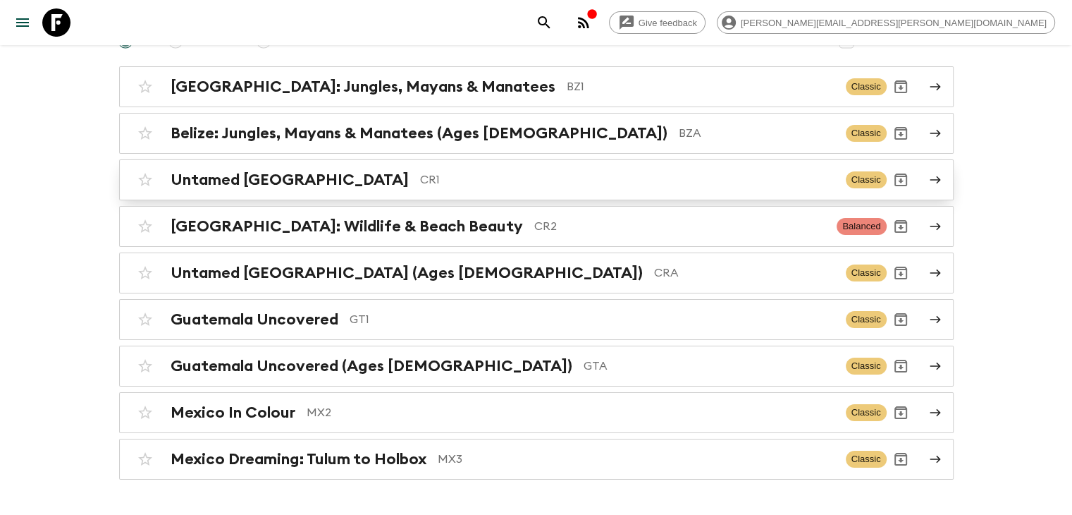
scroll to position [180, 0]
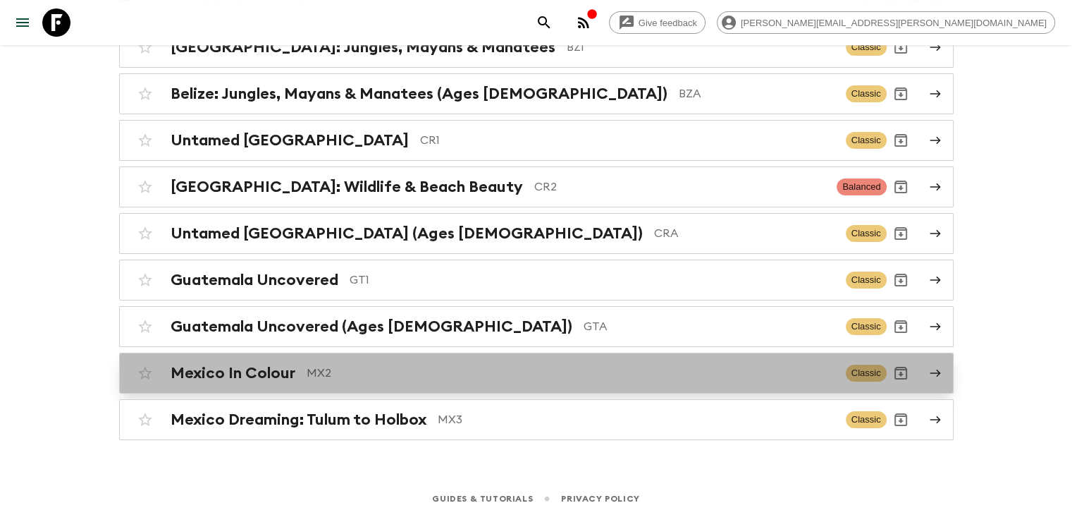
click at [260, 364] on h2 "Mexico In Colour" at bounding box center [233, 373] width 125 height 18
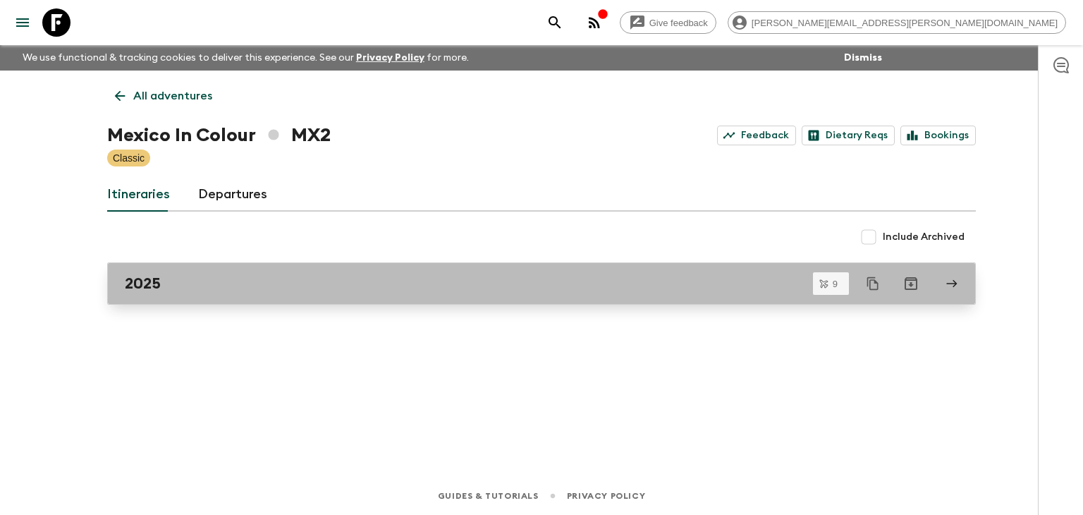
click at [228, 291] on div "2025" at bounding box center [528, 283] width 806 height 18
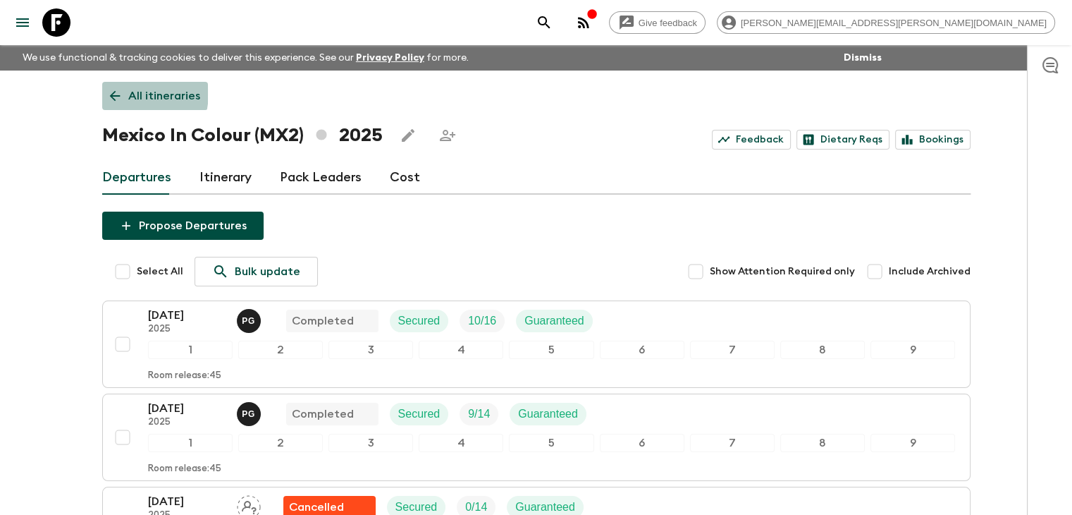
click at [118, 92] on icon at bounding box center [115, 96] width 16 height 16
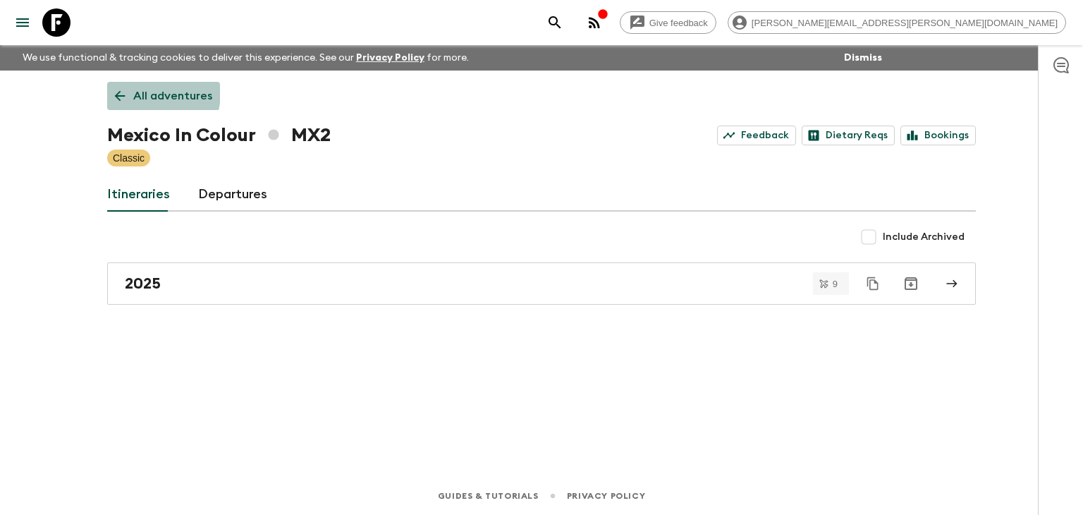
click at [118, 90] on icon at bounding box center [120, 96] width 16 height 16
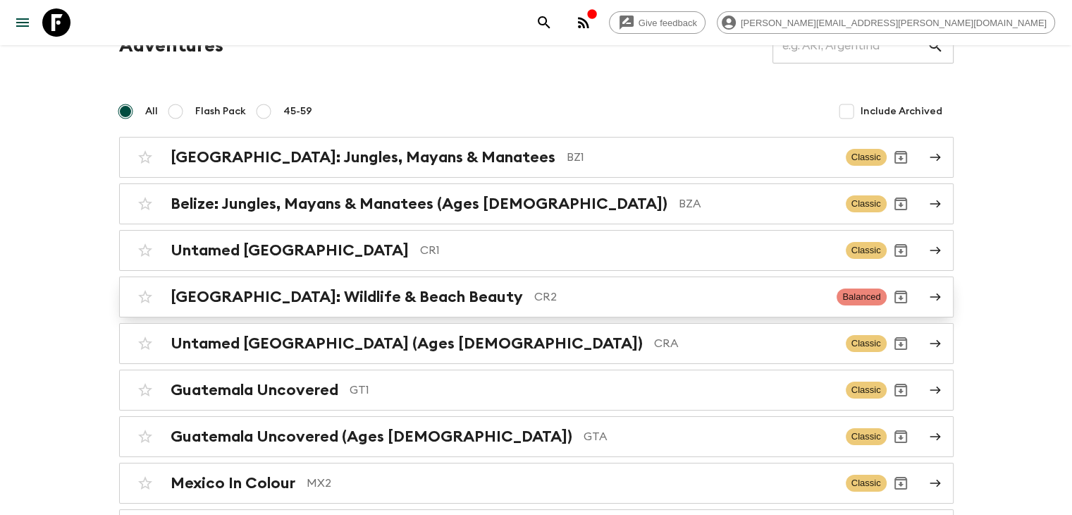
scroll to position [180, 0]
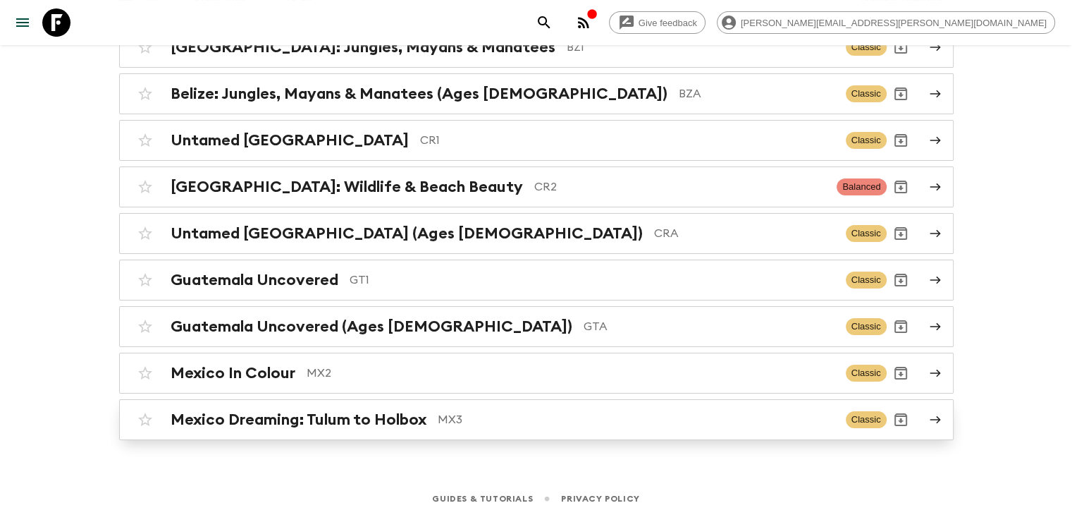
click at [350, 419] on h2 "Mexico Dreaming: Tulum to Holbox" at bounding box center [299, 419] width 256 height 18
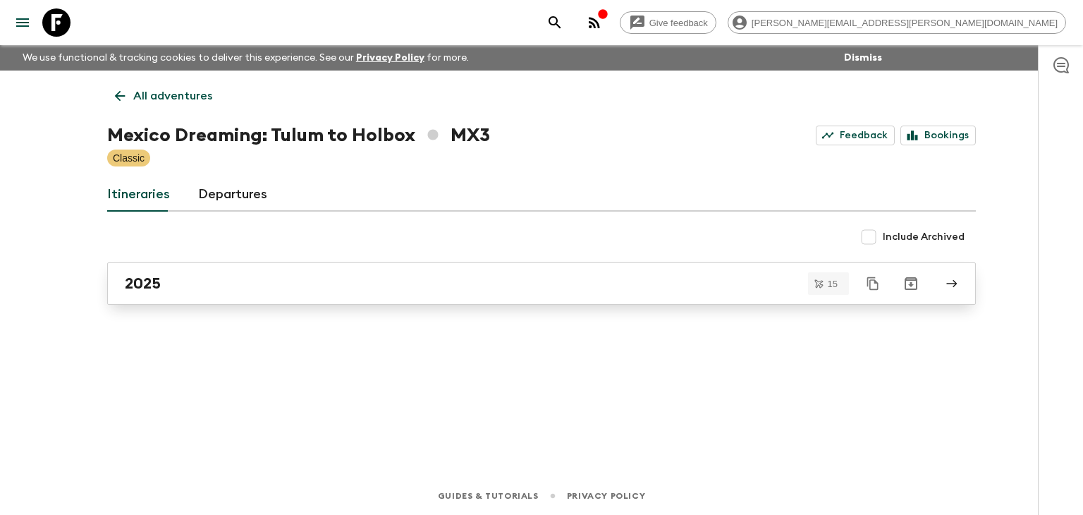
click at [169, 291] on div "2025" at bounding box center [528, 283] width 806 height 18
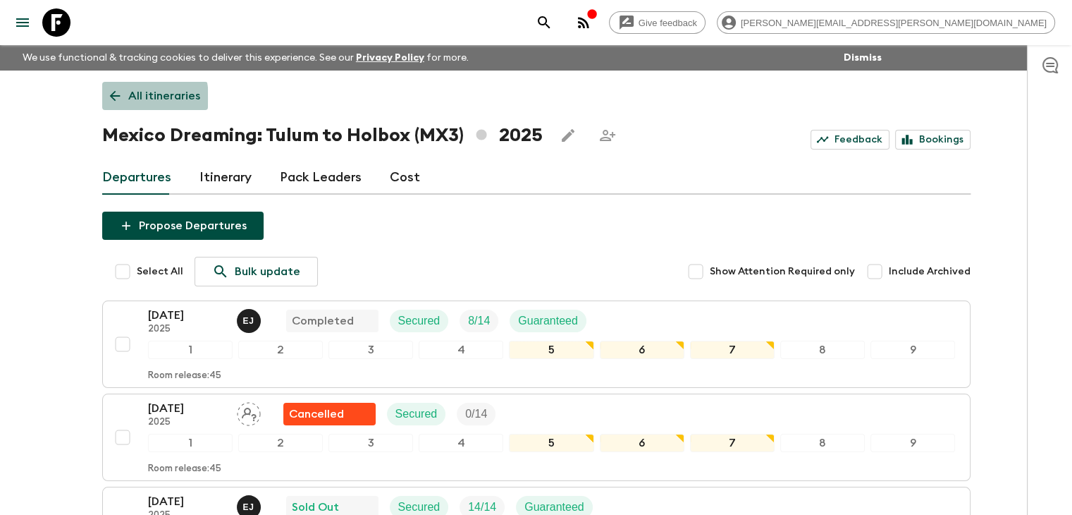
click at [112, 99] on icon at bounding box center [115, 96] width 16 height 16
